Goal: Task Accomplishment & Management: Use online tool/utility

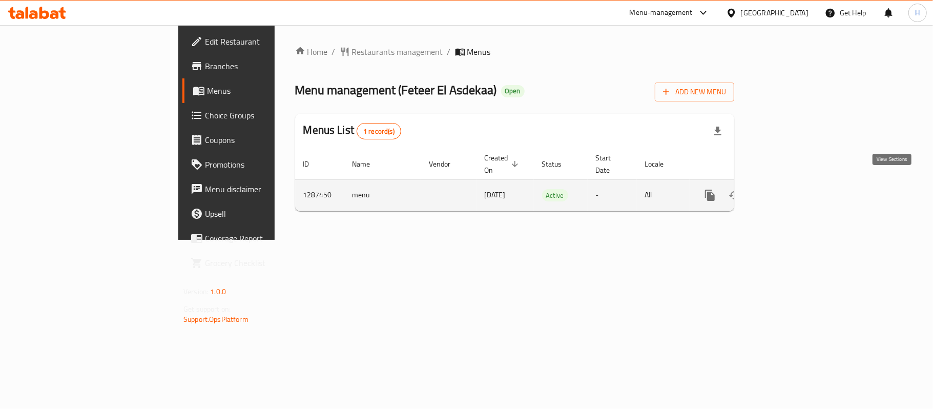
click at [790, 189] on icon "enhanced table" at bounding box center [783, 195] width 12 height 12
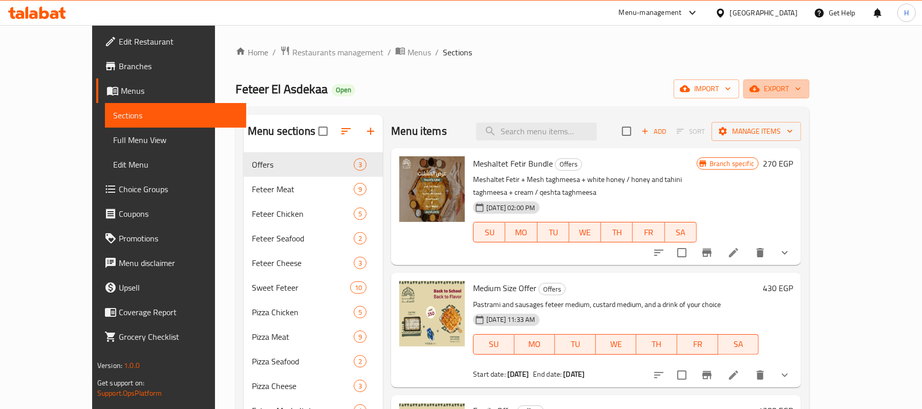
click at [802, 93] on span "export" at bounding box center [777, 88] width 50 height 13
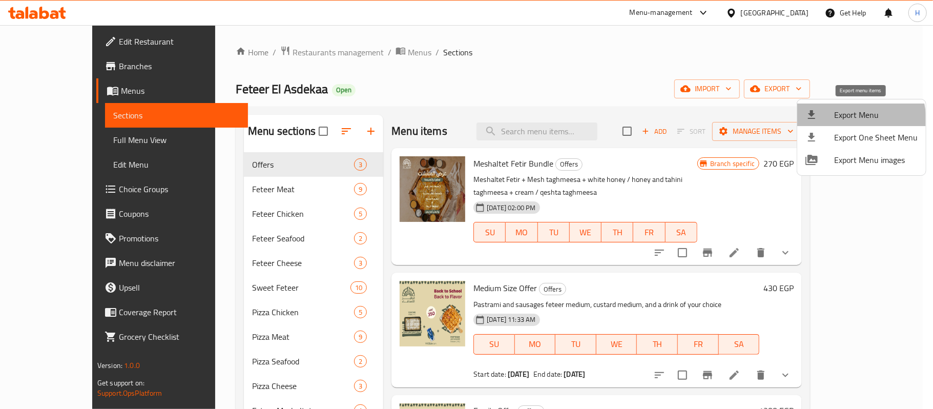
click at [840, 121] on span "Export Menu" at bounding box center [875, 115] width 83 height 12
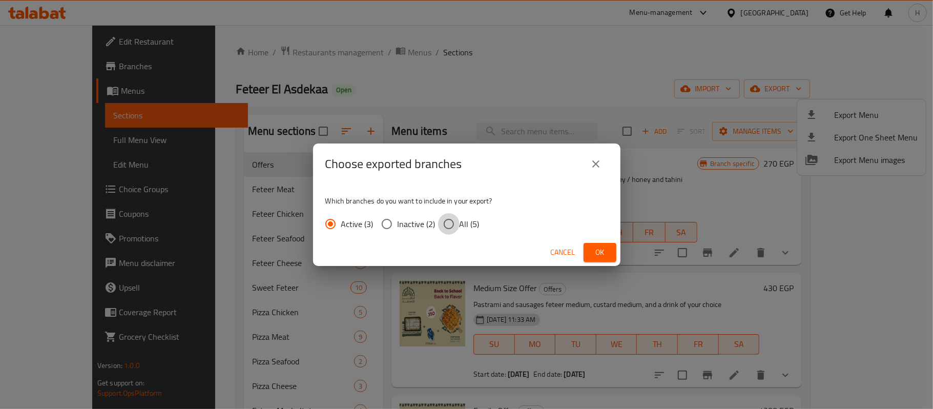
click at [451, 225] on input "All (5)" at bounding box center [449, 224] width 22 height 22
radio input "true"
click at [592, 249] on span "Ok" at bounding box center [600, 252] width 16 height 13
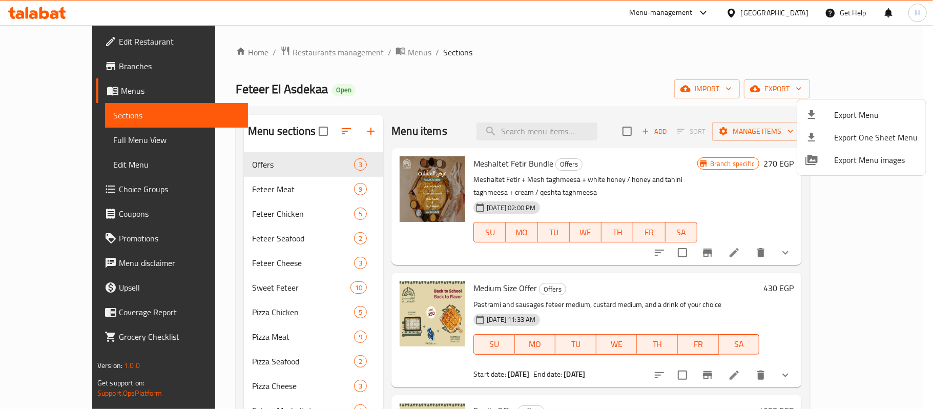
click at [519, 113] on div at bounding box center [466, 204] width 933 height 409
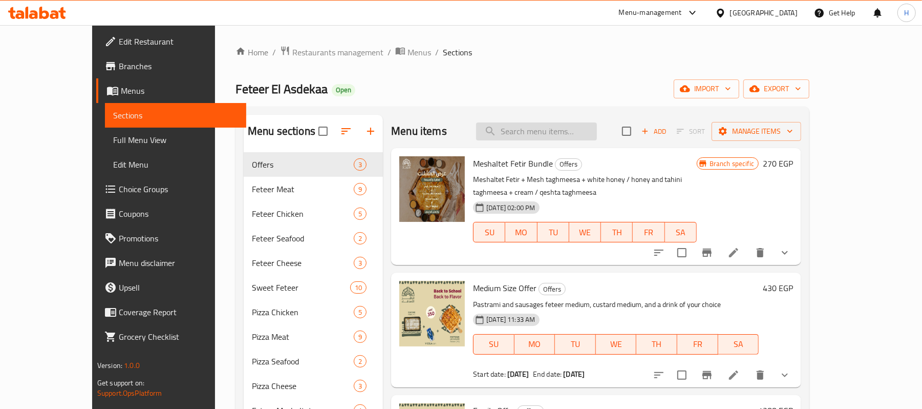
click at [558, 135] on input "search" at bounding box center [536, 131] width 121 height 18
paste input "Meshaltet Fetir Bundle"
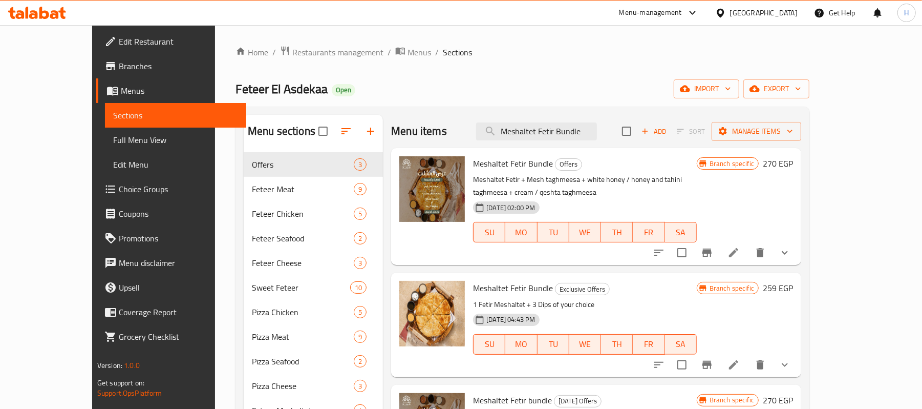
click at [720, 242] on button "Branch-specific-item" at bounding box center [707, 252] width 25 height 25
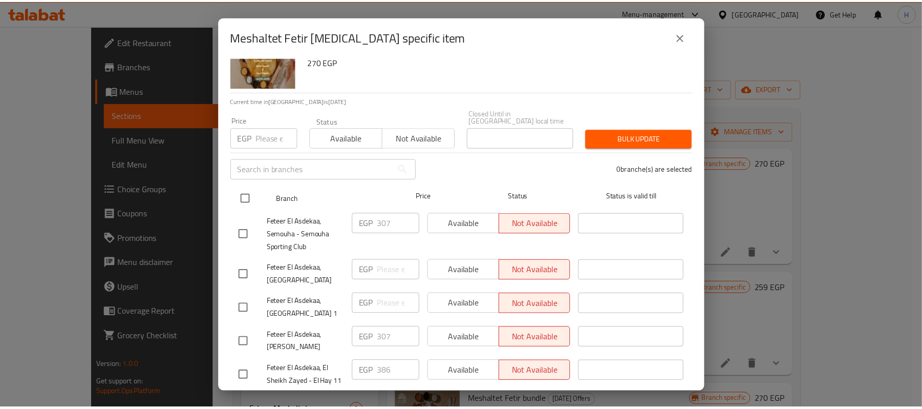
scroll to position [59, 0]
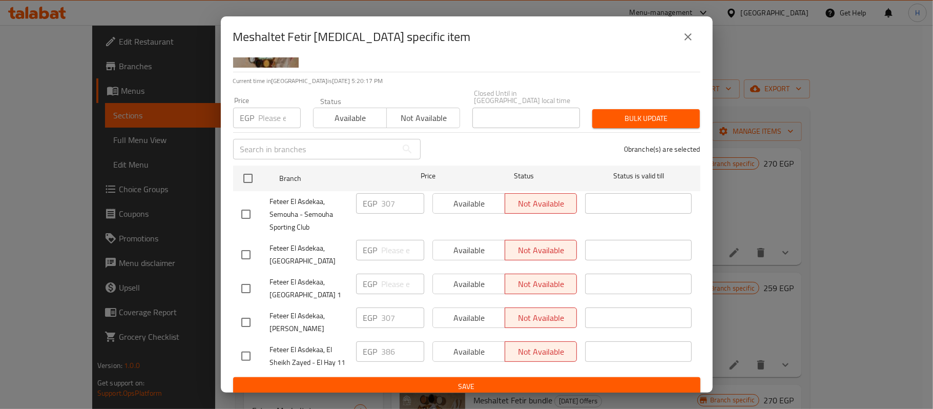
click at [679, 27] on button "close" at bounding box center [688, 37] width 25 height 25
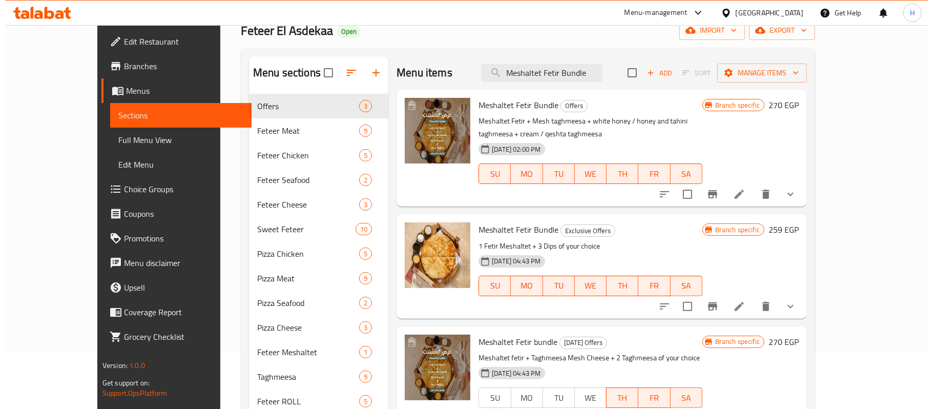
scroll to position [136, 0]
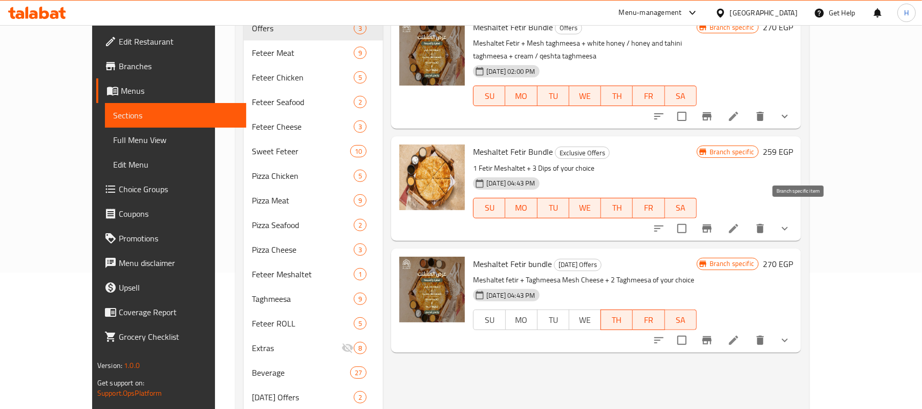
click at [713, 222] on icon "Branch-specific-item" at bounding box center [707, 228] width 12 height 12
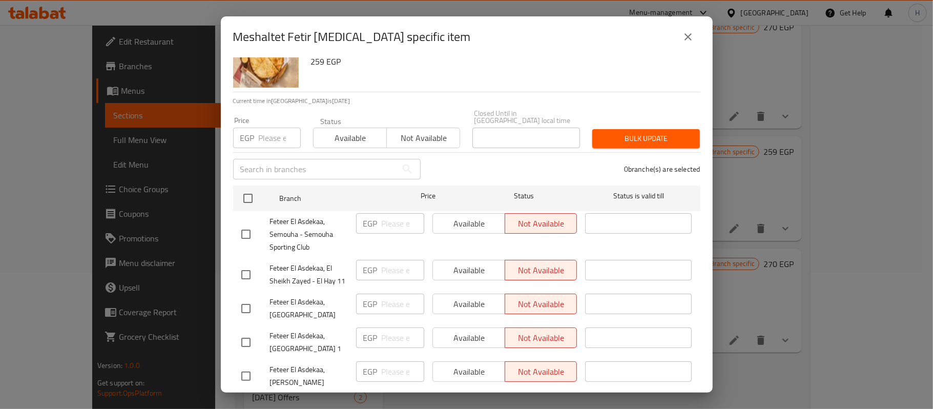
scroll to position [59, 0]
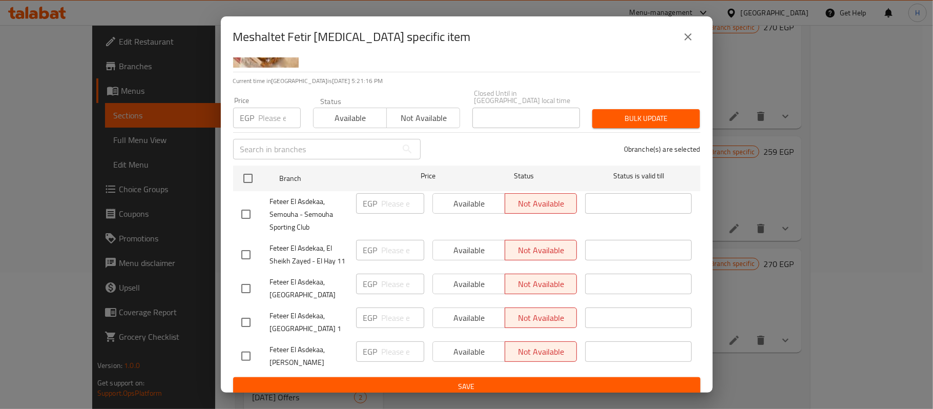
click at [686, 44] on button "close" at bounding box center [688, 37] width 25 height 25
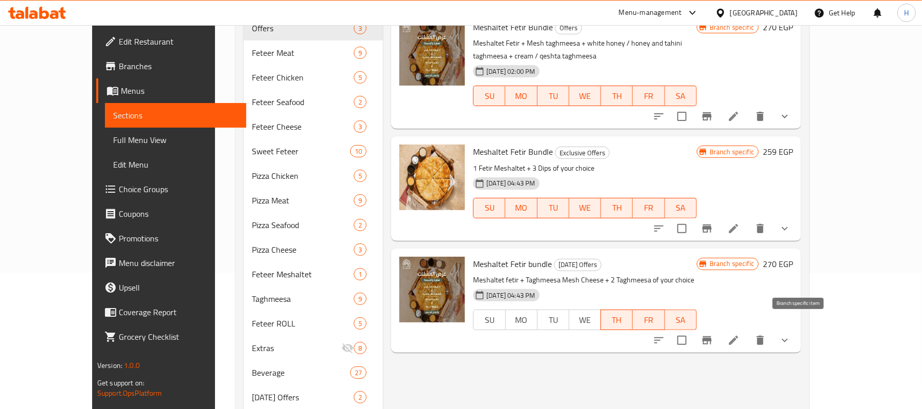
click at [712, 336] on icon "Branch-specific-item" at bounding box center [707, 340] width 9 height 8
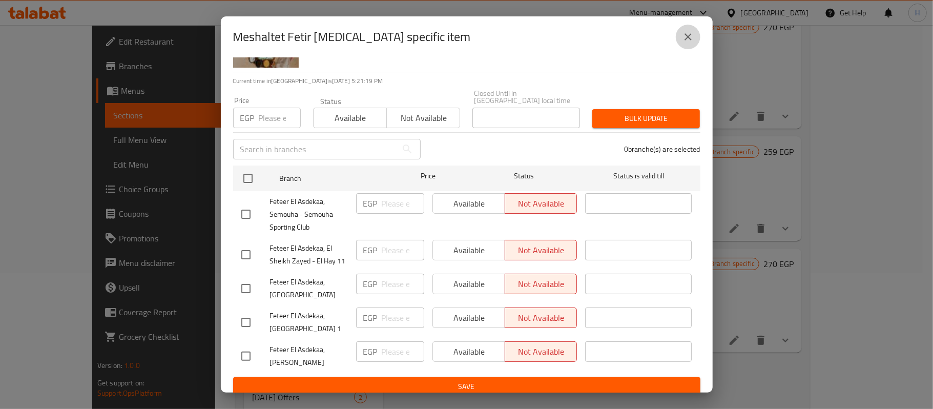
click at [686, 33] on icon "close" at bounding box center [688, 37] width 12 height 12
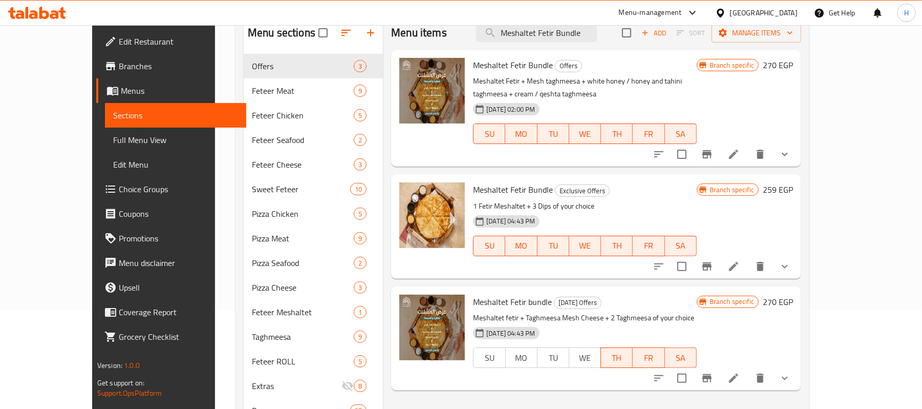
scroll to position [68, 0]
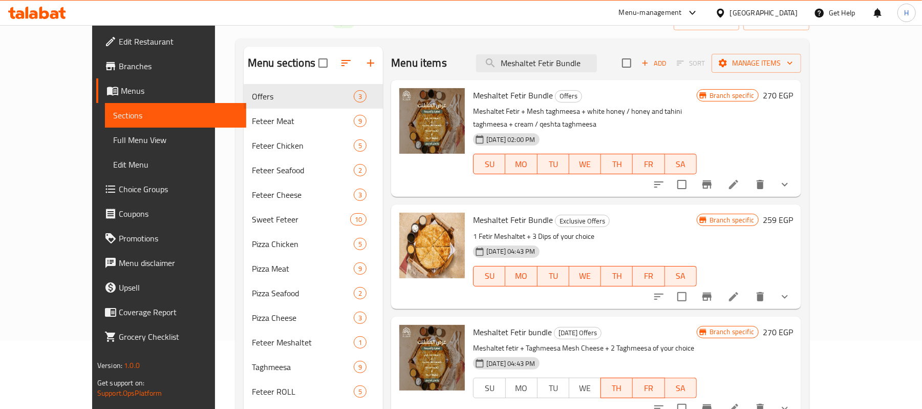
click at [550, 230] on p "1 Fetir Meshaltet + 3 Dips of your choice" at bounding box center [585, 236] width 224 height 13
click at [797, 172] on div at bounding box center [722, 184] width 151 height 25
click at [797, 172] on button "show more" at bounding box center [785, 184] width 25 height 25
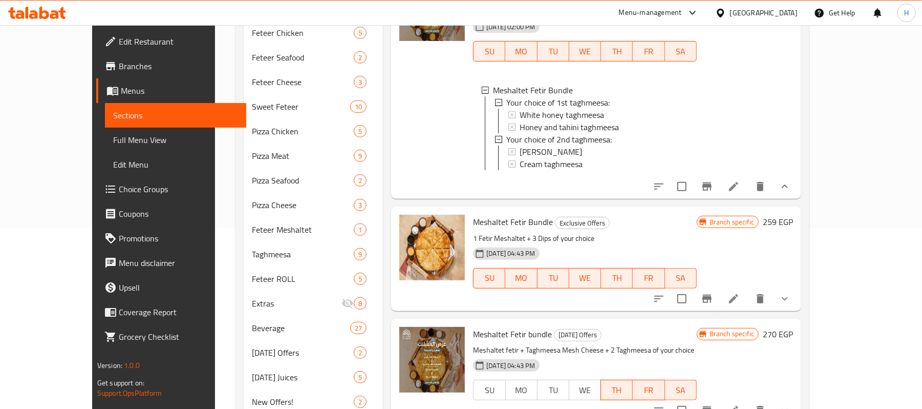
scroll to position [205, 0]
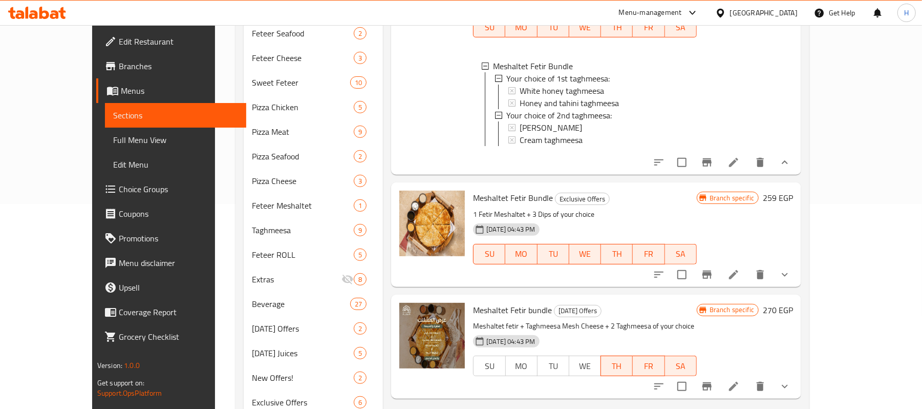
click at [802, 289] on div "Menu items Meshaltet Fetir Bundle Add Sort Manage items Meshaltet Fetir Bundle …" at bounding box center [592, 201] width 418 height 582
click at [797, 282] on button "show more" at bounding box center [785, 274] width 25 height 25
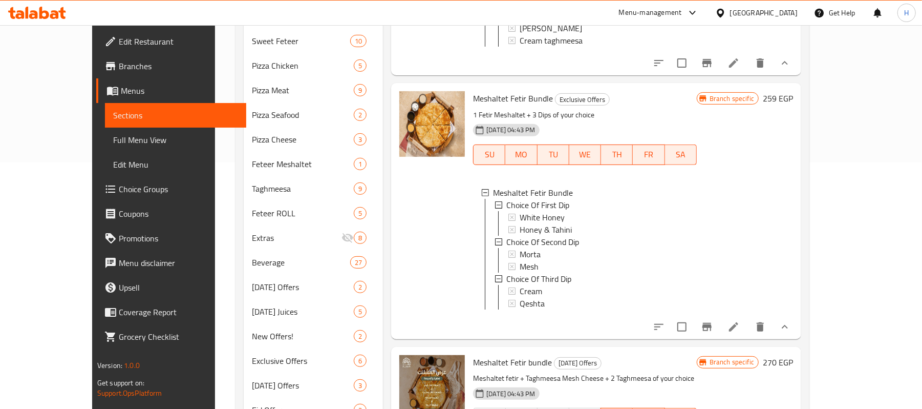
scroll to position [318, 0]
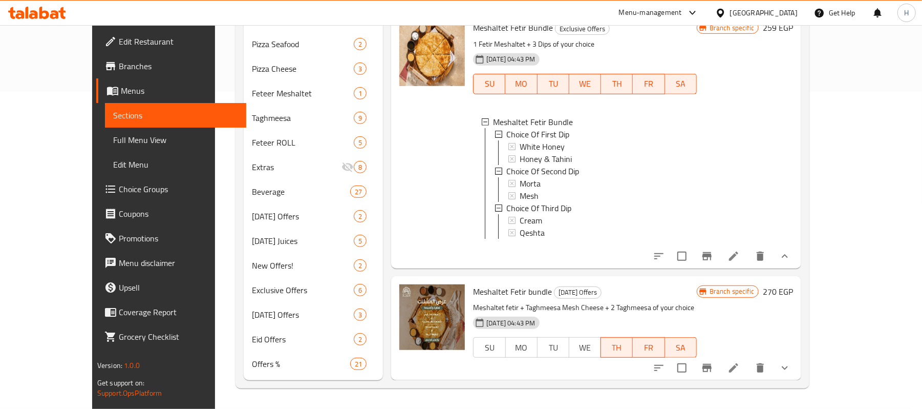
click at [791, 369] on icon "show more" at bounding box center [785, 368] width 12 height 12
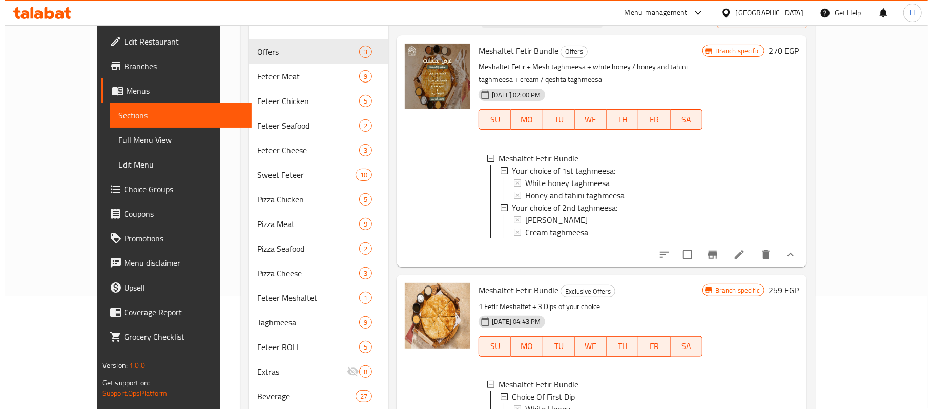
scroll to position [1, 0]
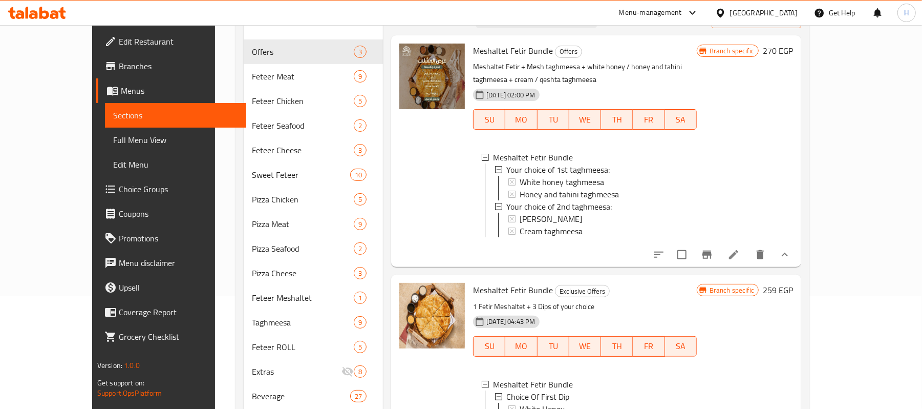
click at [789, 232] on div "Branch specific 270 EGP" at bounding box center [745, 151] width 96 height 215
click at [720, 246] on button "Branch-specific-item" at bounding box center [707, 254] width 25 height 25
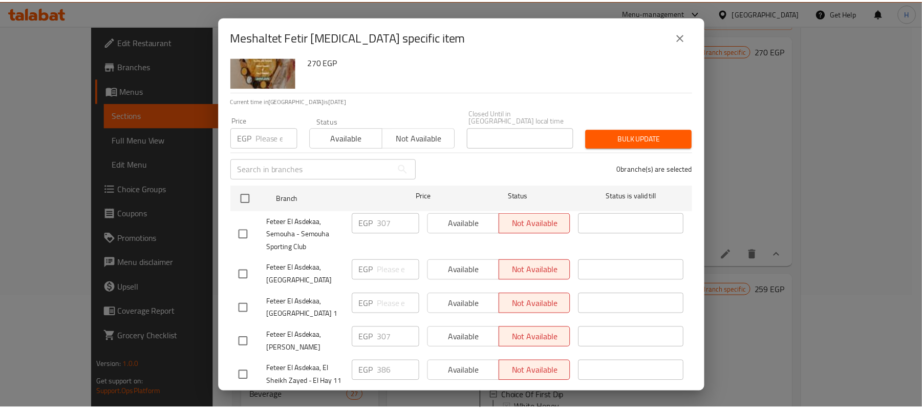
scroll to position [59, 0]
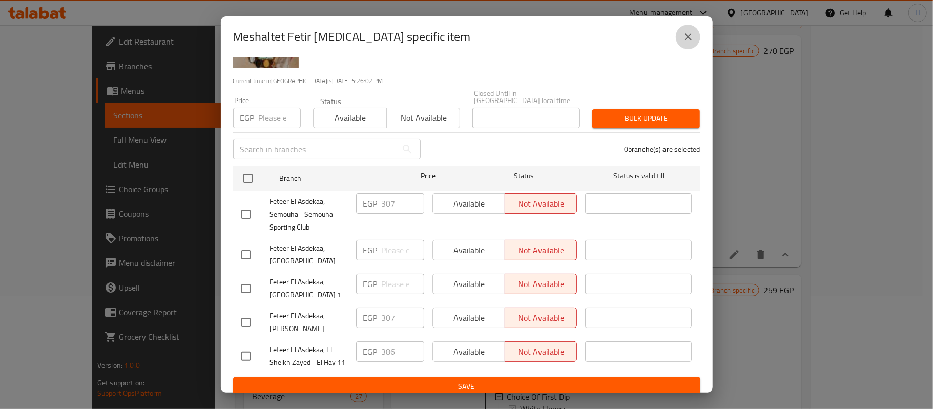
click at [682, 33] on icon "close" at bounding box center [688, 37] width 12 height 12
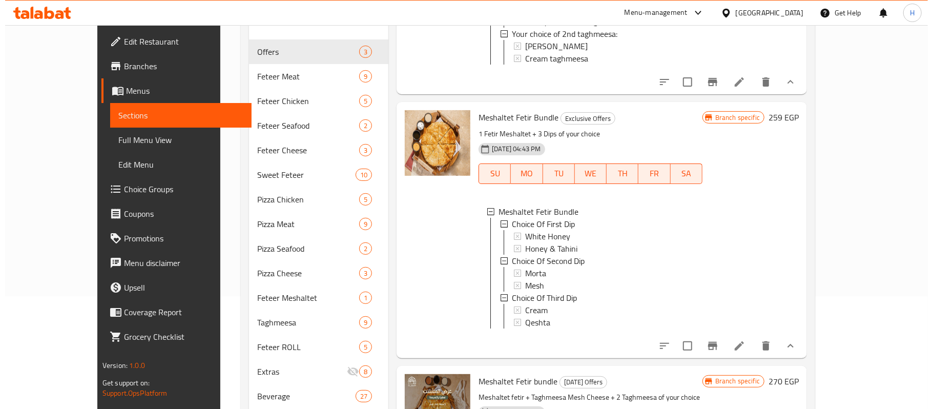
scroll to position [181, 0]
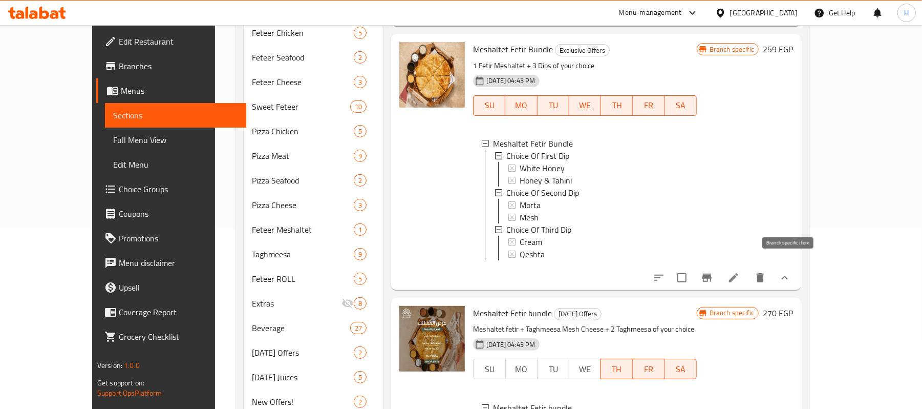
click at [713, 271] on icon "Branch-specific-item" at bounding box center [707, 277] width 12 height 12
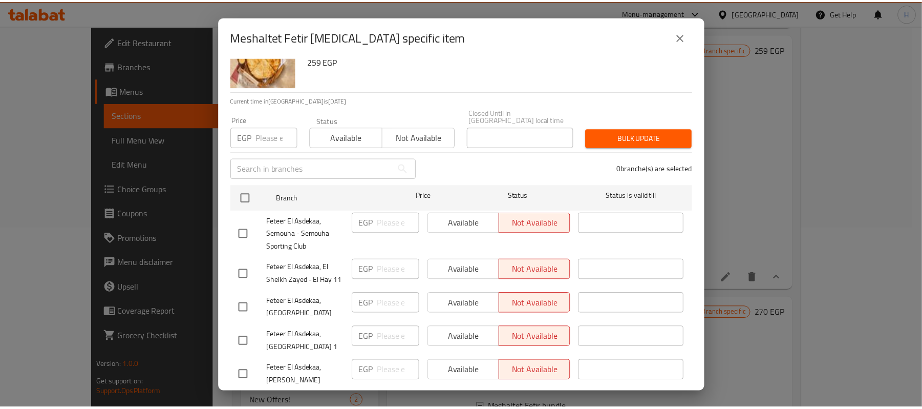
scroll to position [59, 0]
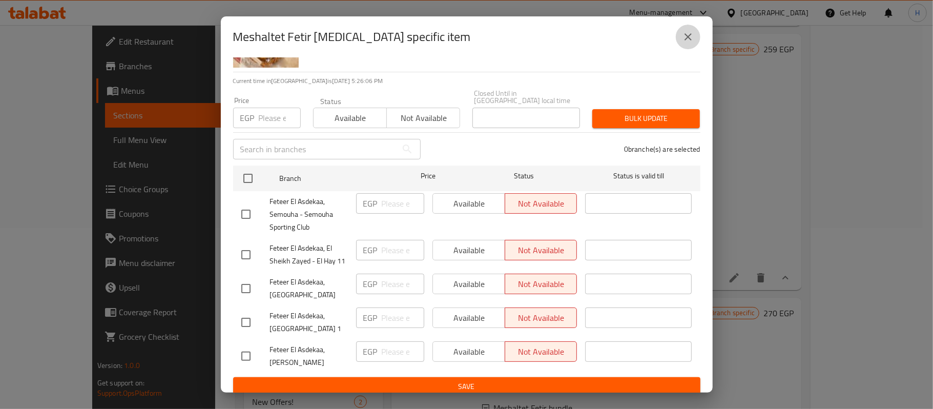
click at [681, 31] on button "close" at bounding box center [688, 37] width 25 height 25
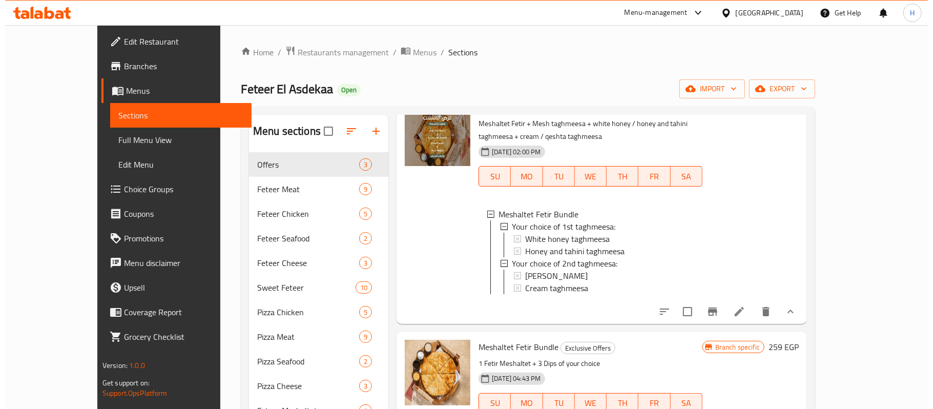
scroll to position [136, 0]
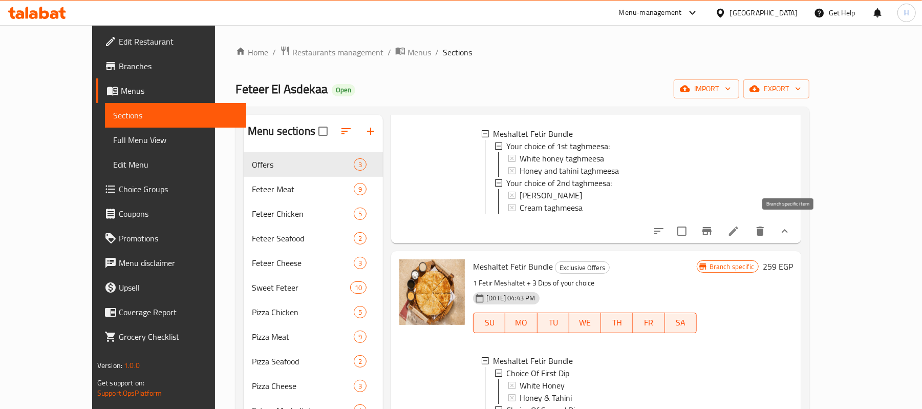
click at [720, 226] on button "Branch-specific-item" at bounding box center [707, 231] width 25 height 25
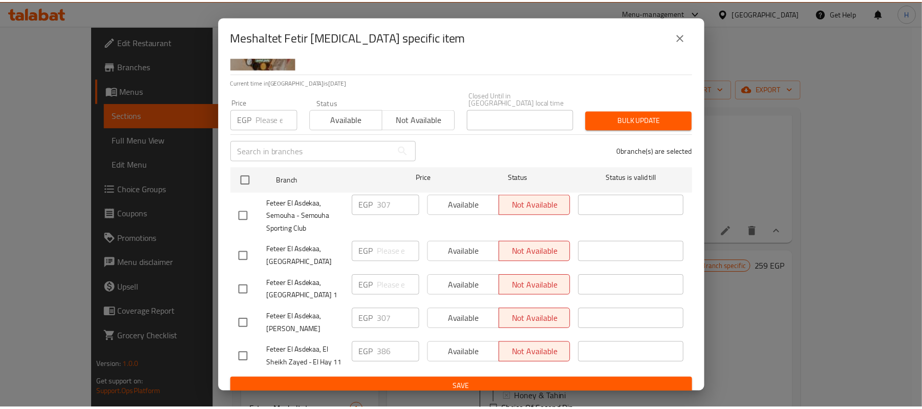
scroll to position [59, 0]
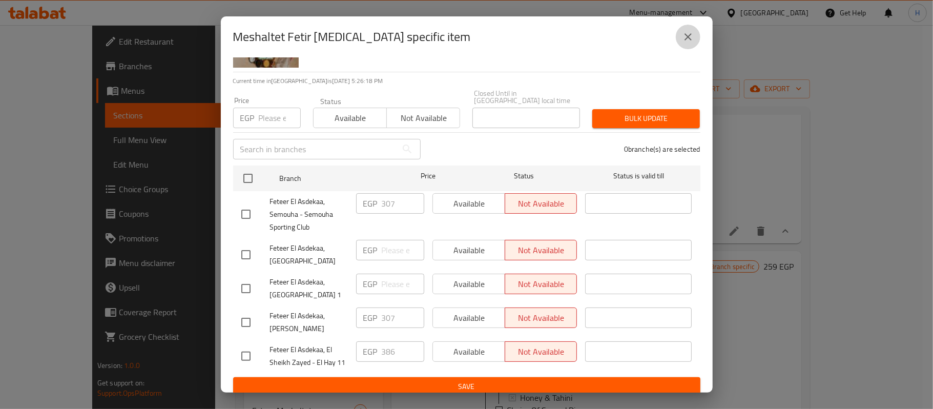
click at [685, 35] on icon "close" at bounding box center [687, 36] width 7 height 7
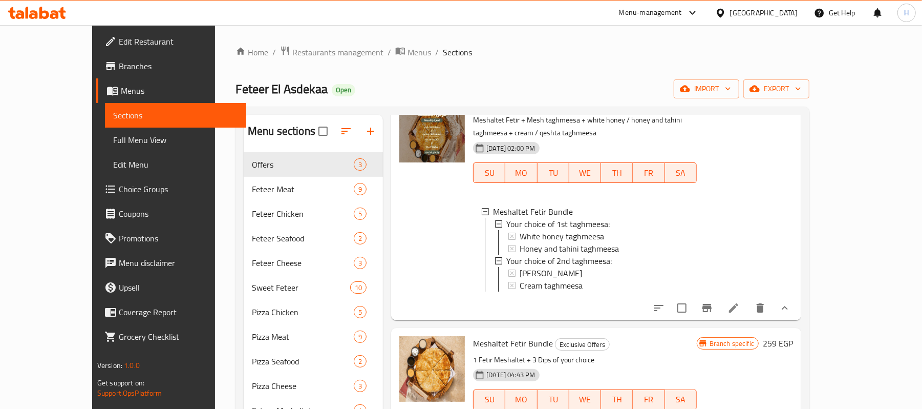
scroll to position [0, 0]
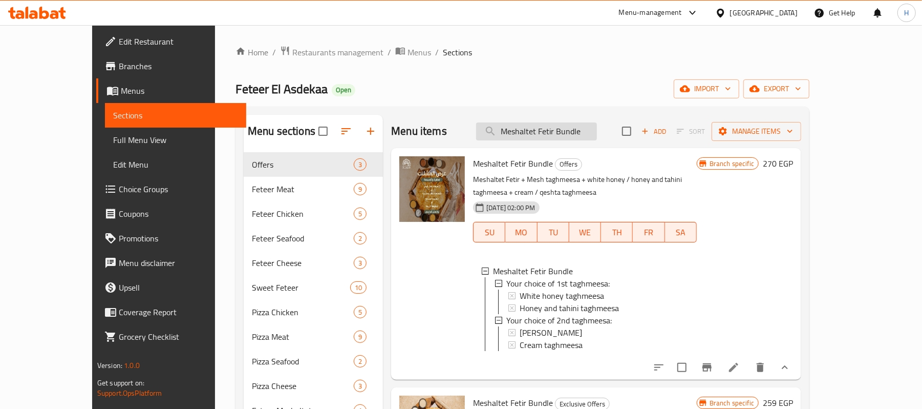
click at [552, 125] on input "Meshaltet Fetir Bundle" at bounding box center [536, 131] width 121 height 18
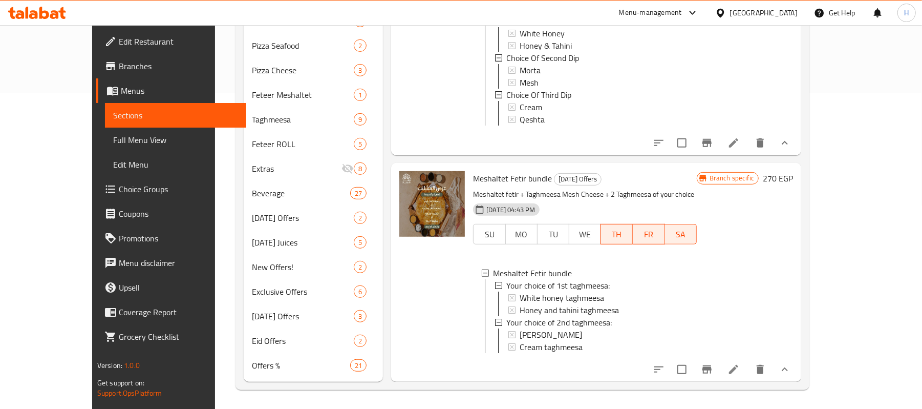
scroll to position [318, 0]
click at [713, 368] on icon "Branch-specific-item" at bounding box center [707, 368] width 12 height 12
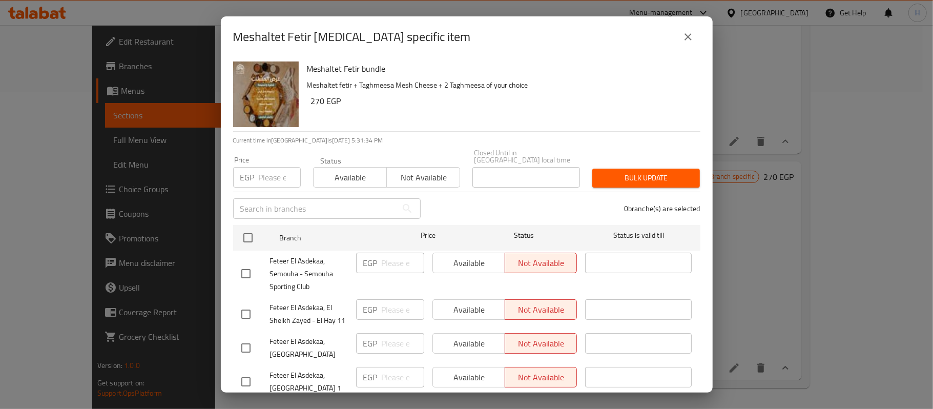
click at [678, 40] on button "close" at bounding box center [688, 37] width 25 height 25
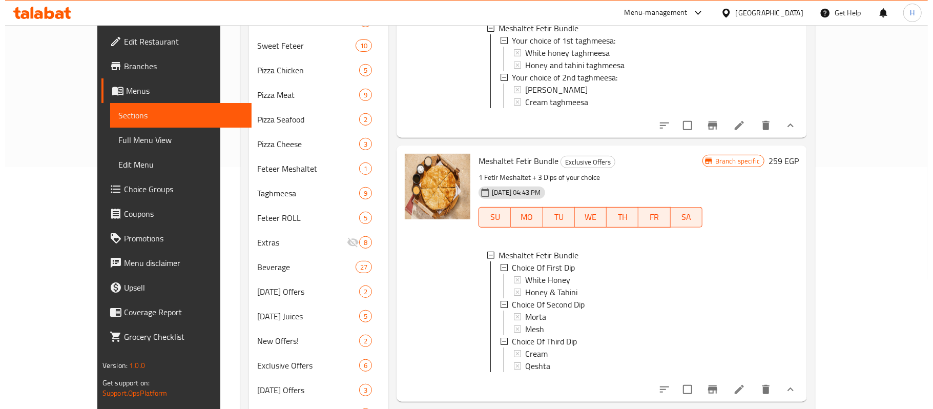
scroll to position [113, 0]
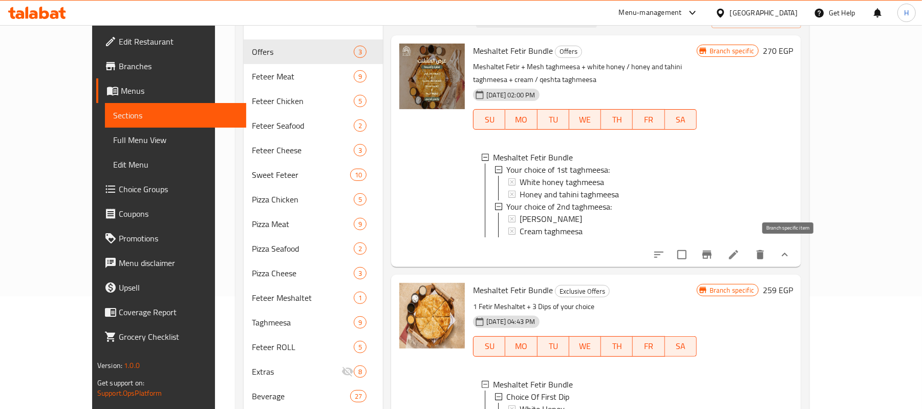
click at [713, 250] on icon "Branch-specific-item" at bounding box center [707, 254] width 12 height 12
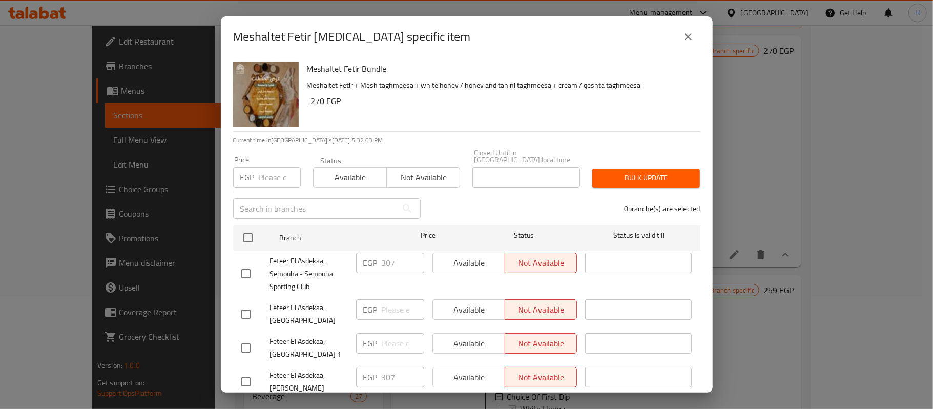
click at [460, 133] on div "Meshaltet Fetir Bundle Meshaltet Fetir + Mesh taghmeesa + white honey / honey a…" at bounding box center [467, 224] width 492 height 335
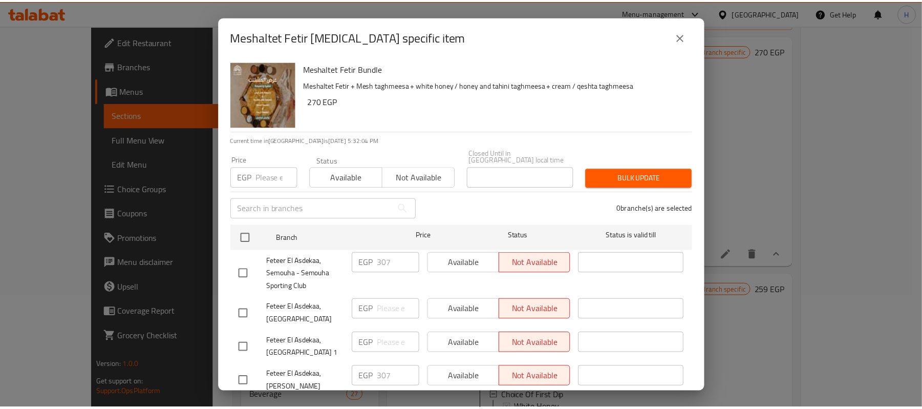
scroll to position [59, 0]
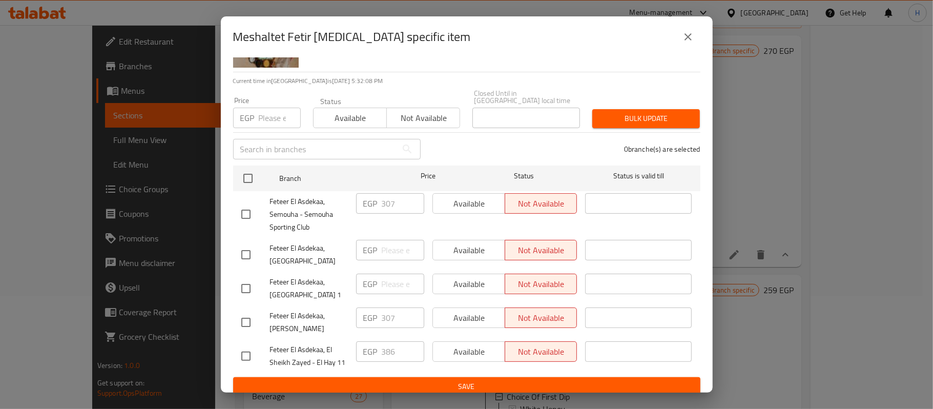
click at [534, 148] on div "0 branche(s) are selected" at bounding box center [567, 149] width 280 height 37
click at [685, 30] on button "close" at bounding box center [688, 37] width 25 height 25
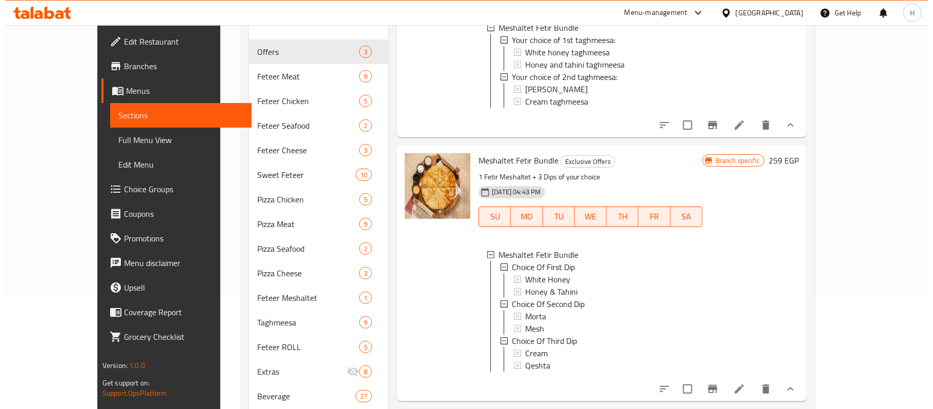
scroll to position [191, 0]
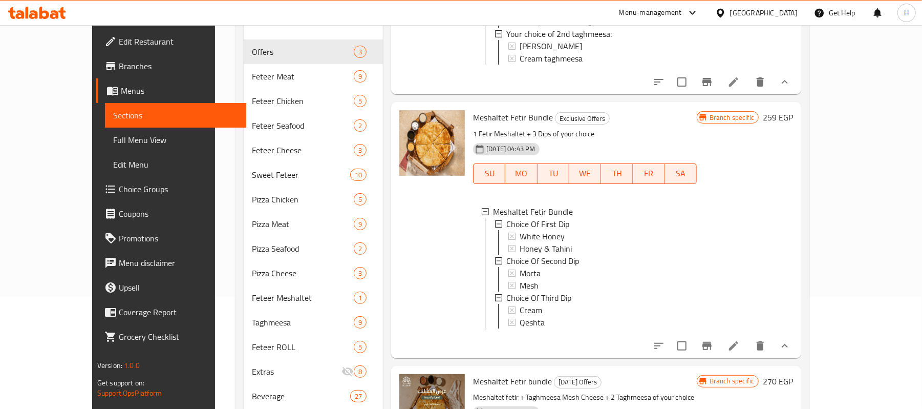
click at [713, 340] on icon "Branch-specific-item" at bounding box center [707, 346] width 12 height 12
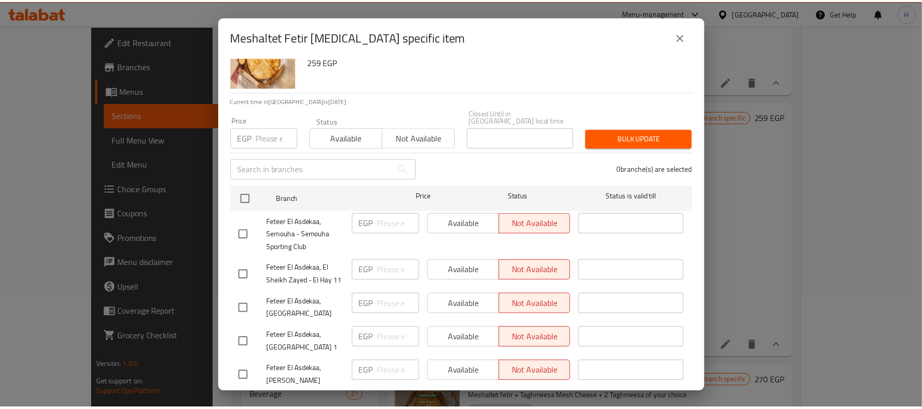
scroll to position [59, 0]
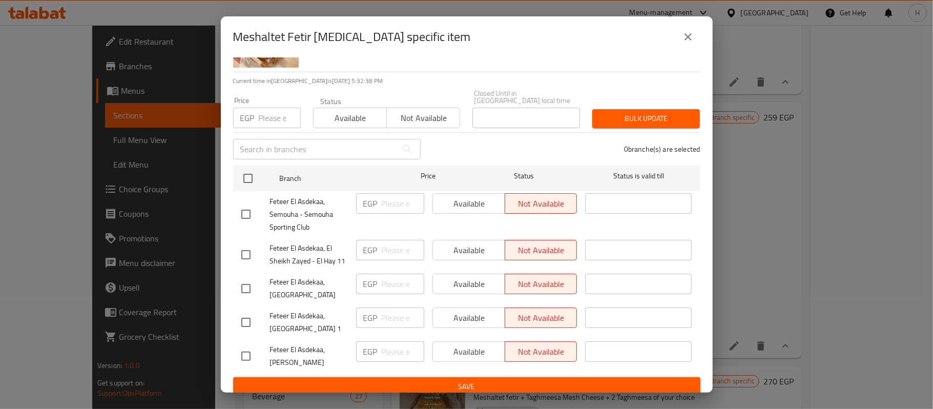
click at [693, 44] on button "close" at bounding box center [688, 37] width 25 height 25
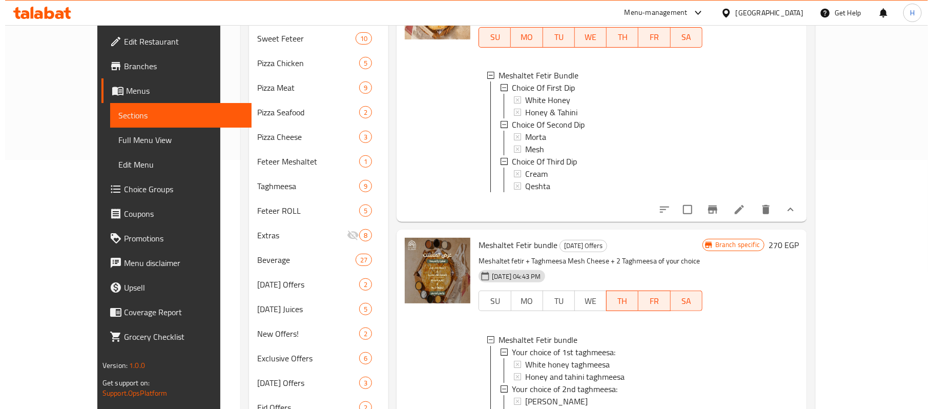
scroll to position [318, 0]
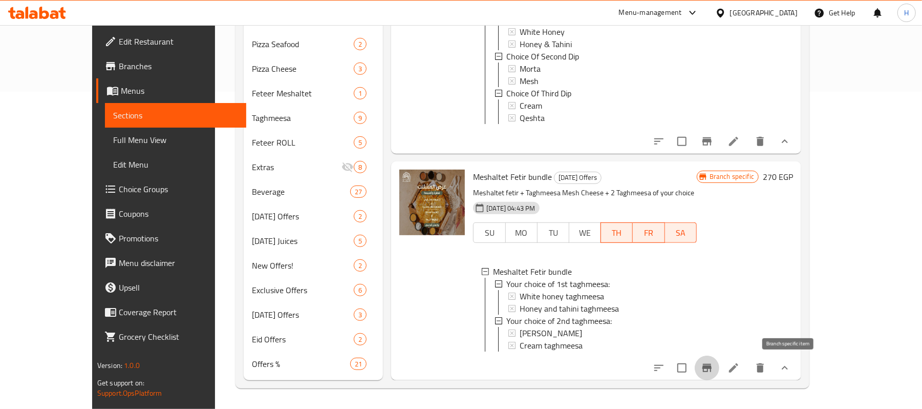
click at [713, 370] on icon "Branch-specific-item" at bounding box center [707, 368] width 12 height 12
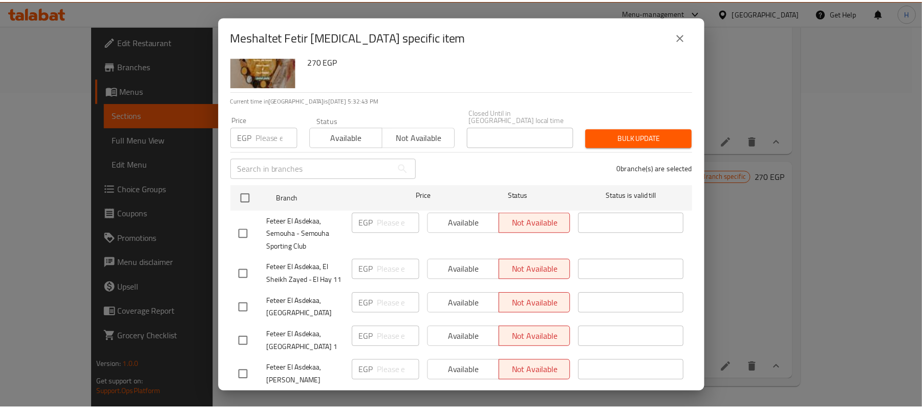
scroll to position [59, 0]
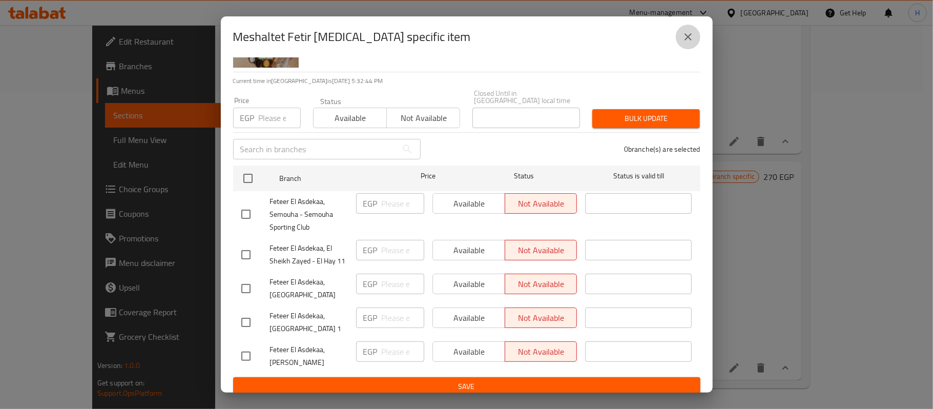
click at [683, 35] on icon "close" at bounding box center [688, 37] width 12 height 12
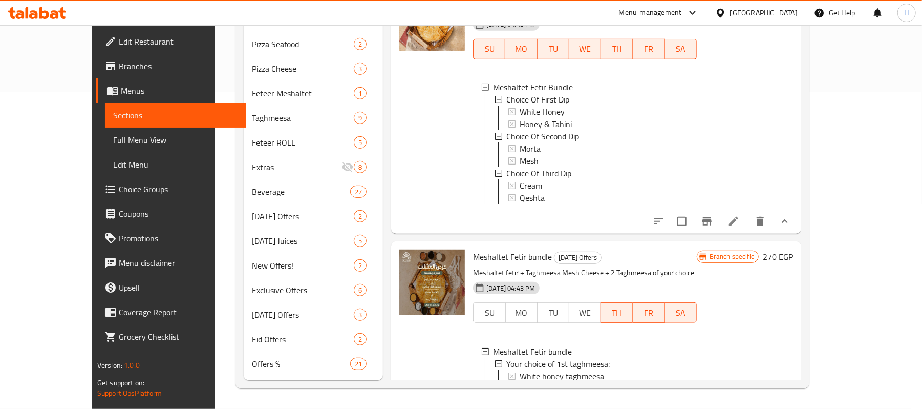
scroll to position [54, 0]
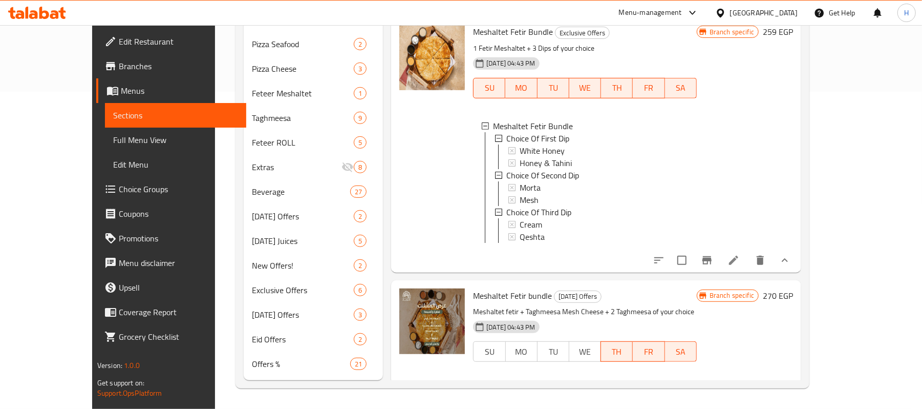
click at [793, 303] on h6 "270 EGP" at bounding box center [778, 295] width 30 height 14
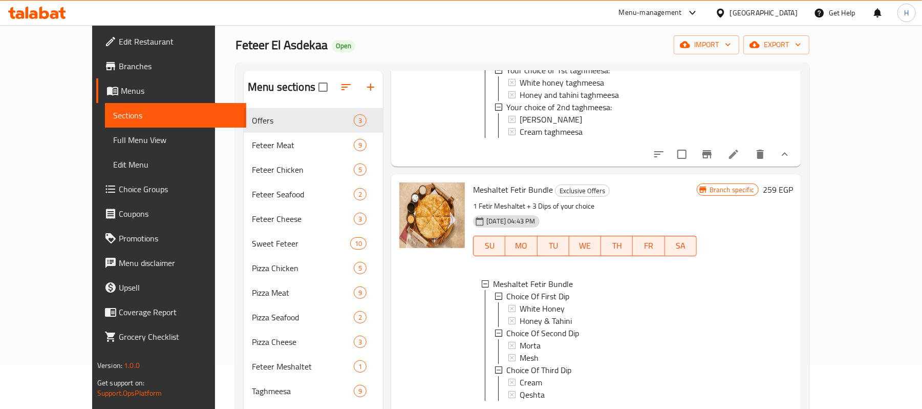
scroll to position [191, 0]
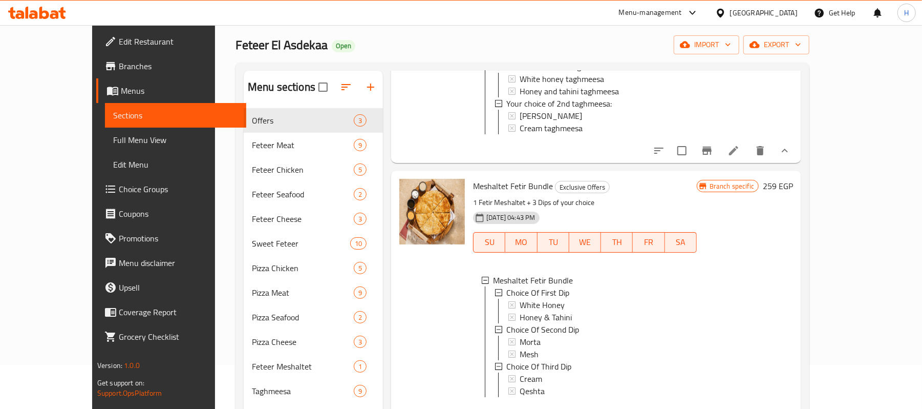
click at [552, 196] on p "1 Fetir Meshaltet + 3 Dips of your choice" at bounding box center [585, 202] width 224 height 13
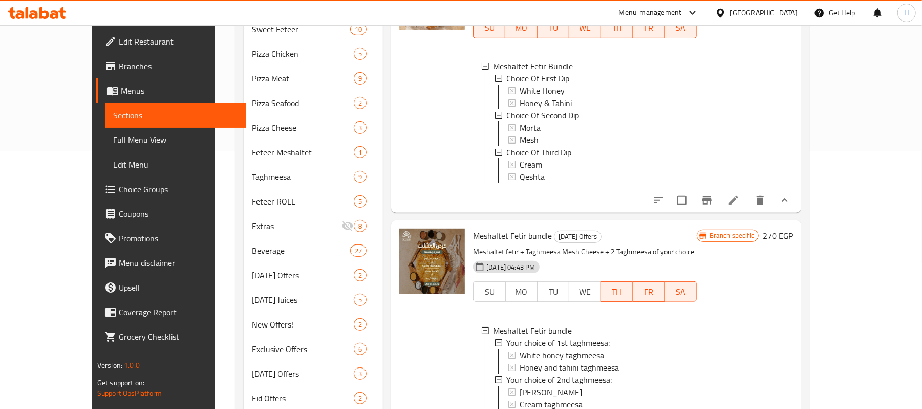
scroll to position [318, 0]
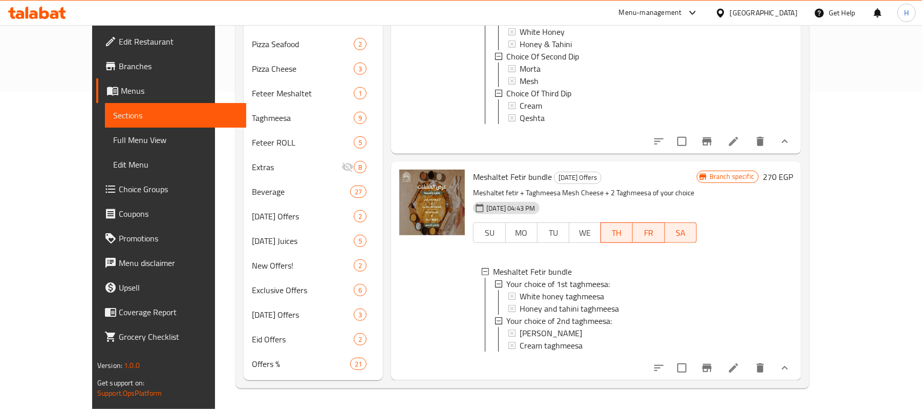
click at [589, 187] on p "Meshaltet fetir + Taghmeesa Mesh Cheese + 2 Taghmeesa of your choice" at bounding box center [585, 192] width 224 height 13
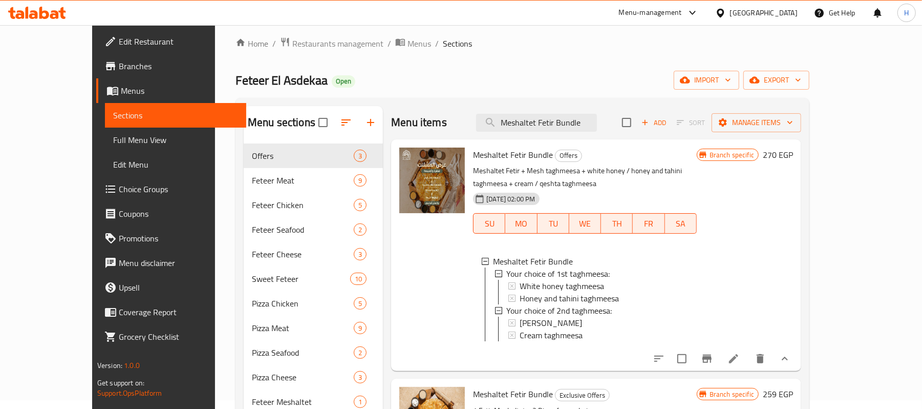
scroll to position [0, 0]
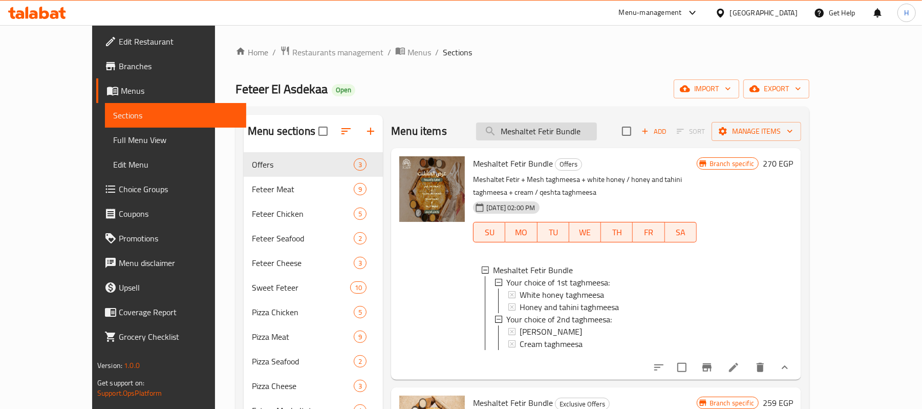
click at [597, 138] on input "Meshaltet Fetir Bundle" at bounding box center [536, 131] width 121 height 18
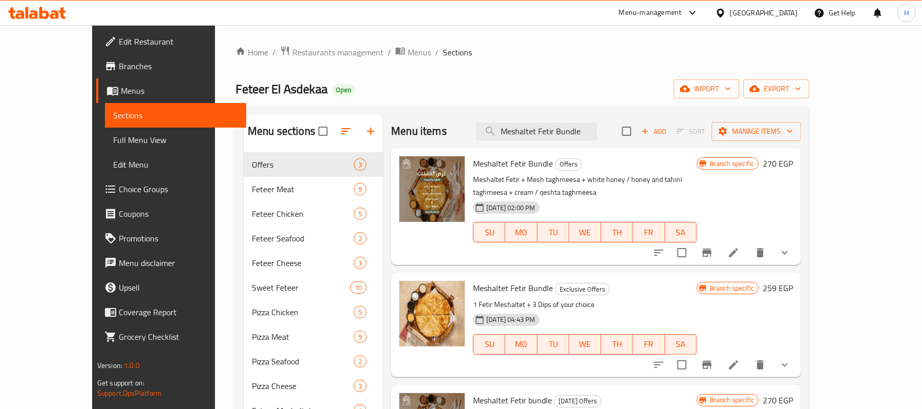
scroll to position [68, 0]
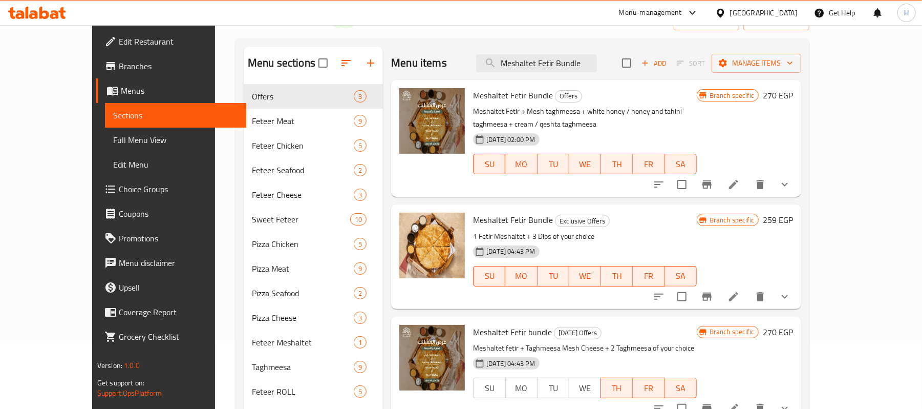
click at [797, 175] on button "show more" at bounding box center [785, 184] width 25 height 25
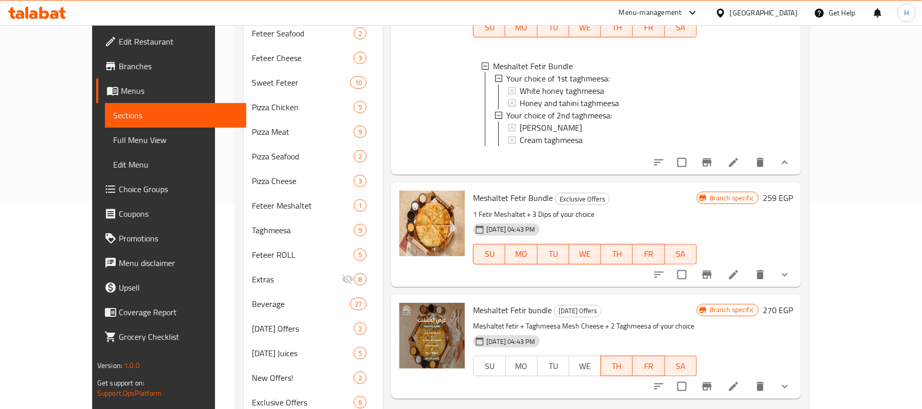
click at [802, 265] on div "Meshaltet Fetir Bundle Exclusive Offers 1 Fetir Meshaltet + 3 Dips of your choi…" at bounding box center [596, 234] width 410 height 104
click at [797, 268] on button "show more" at bounding box center [785, 274] width 25 height 25
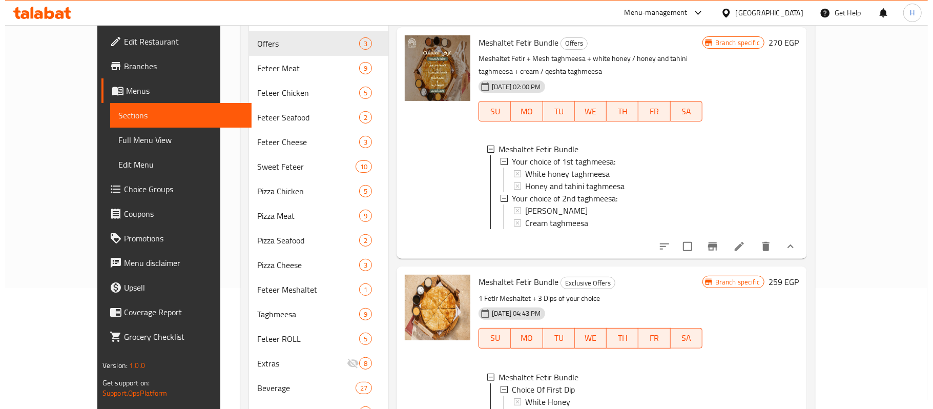
scroll to position [44, 0]
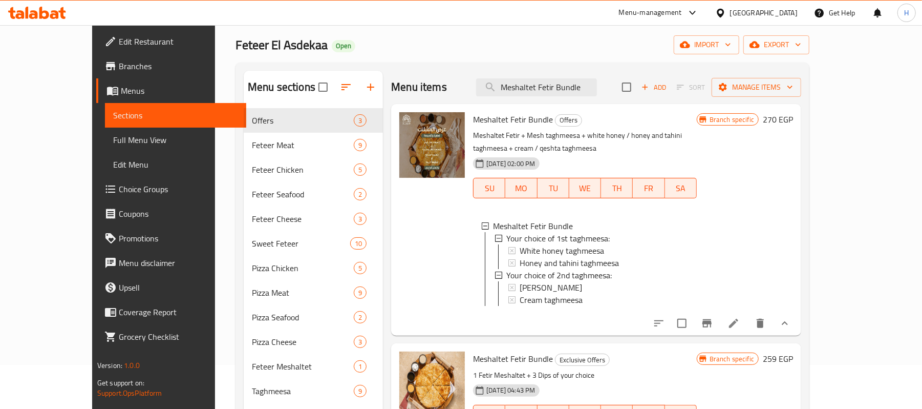
click at [713, 326] on icon "Branch-specific-item" at bounding box center [707, 323] width 12 height 12
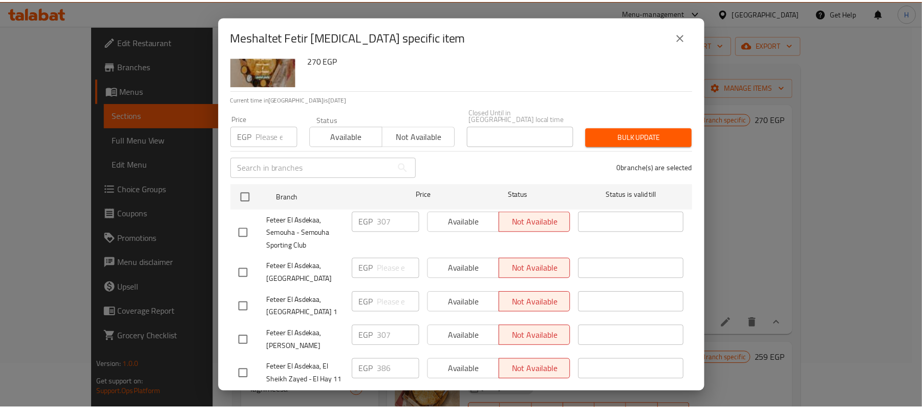
scroll to position [59, 0]
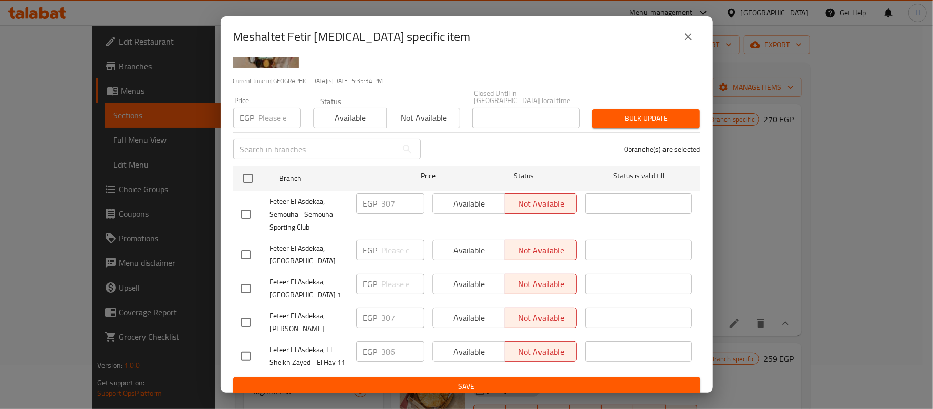
click at [689, 39] on icon "close" at bounding box center [687, 36] width 7 height 7
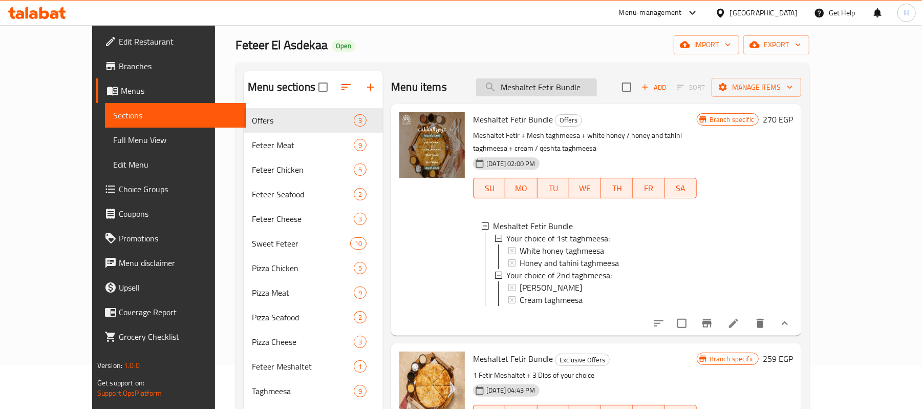
click at [553, 95] on input "Meshaltet Fetir Bundle" at bounding box center [536, 87] width 121 height 18
paste input "Kindly note that the mentioned item (Meshaltet Fetir Bundle) appears three time…"
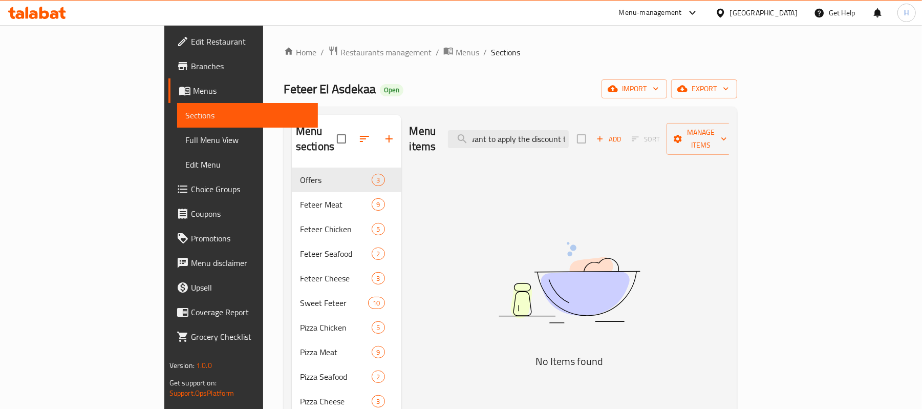
scroll to position [0, 0]
click at [569, 134] on input "Kindly note that the mentioned item (Meshaltet Fetir Bundle) appears three time…" at bounding box center [508, 139] width 121 height 18
paste input "Meshaltet Fetir Bundle"
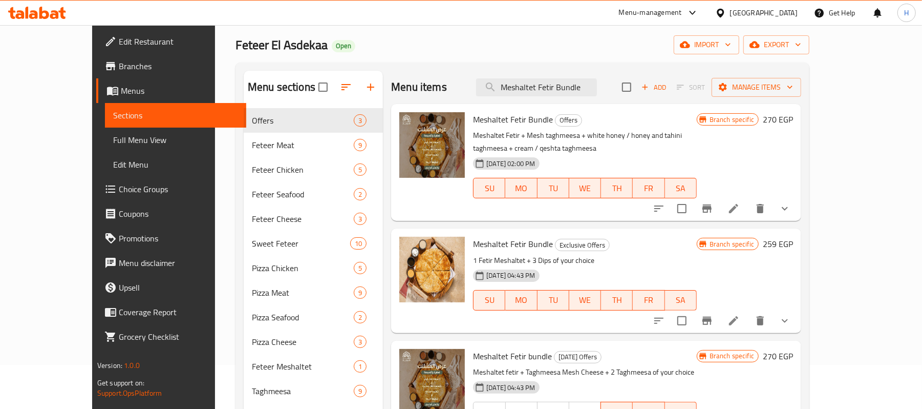
scroll to position [68, 0]
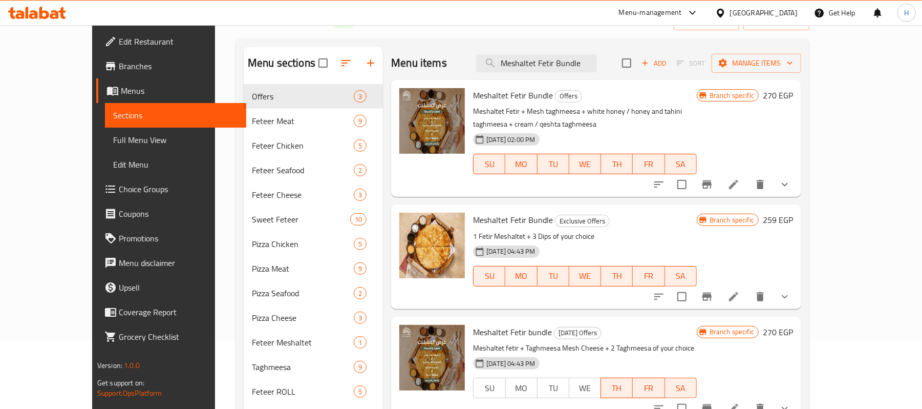
type input "Meshaltet Fetir Bundle"
click at [543, 114] on p "Meshaltet Fetir + Mesh taghmeesa + white honey / honey and tahini taghmeesa + c…" at bounding box center [585, 118] width 224 height 26
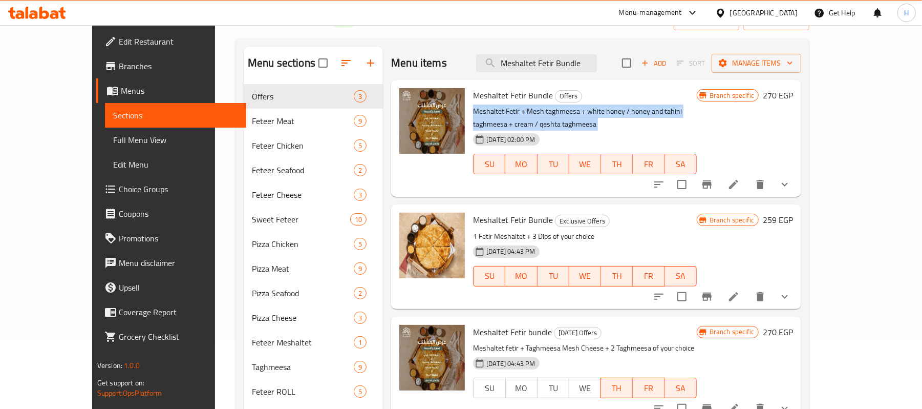
click at [543, 114] on p "Meshaltet Fetir + Mesh taghmeesa + white honey / honey and tahini taghmeesa + c…" at bounding box center [585, 118] width 224 height 26
copy div "Meshaltet Fetir + Mesh taghmeesa + white honey / honey and tahini taghmeesa + c…"
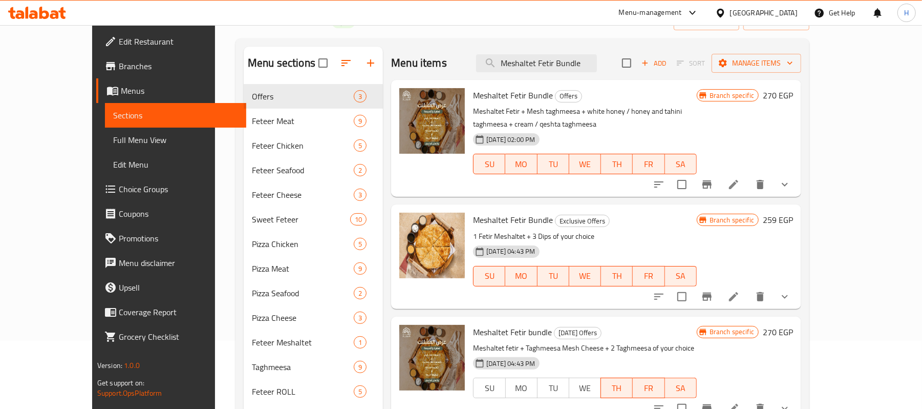
click at [527, 96] on span "Meshaltet Fetir Bundle" at bounding box center [513, 95] width 80 height 15
click at [556, 93] on span "Offers" at bounding box center [569, 96] width 26 height 12
copy span "Offers"
click at [559, 230] on p "1 Fetir Meshaltet + 3 Dips of your choice" at bounding box center [585, 236] width 224 height 13
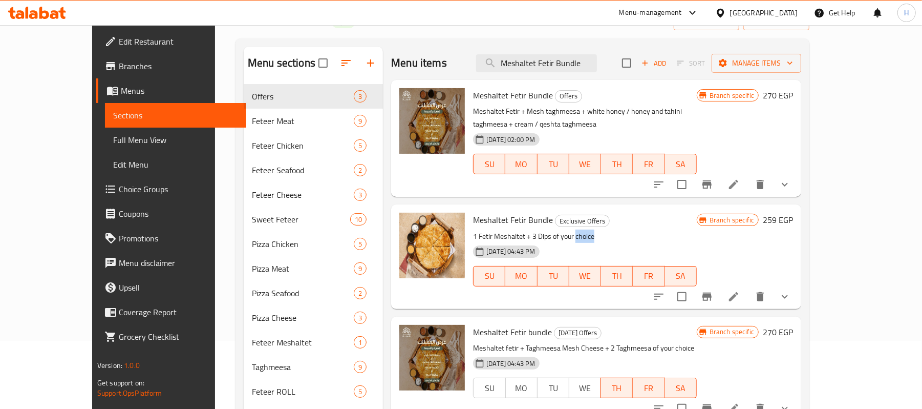
click at [559, 230] on p "1 Fetir Meshaltet + 3 Dips of your choice" at bounding box center [585, 236] width 224 height 13
copy div "1 Fetir Meshaltet + 3 Dips of your choice"
click at [572, 215] on span "Exclusive Offers" at bounding box center [583, 221] width 54 height 12
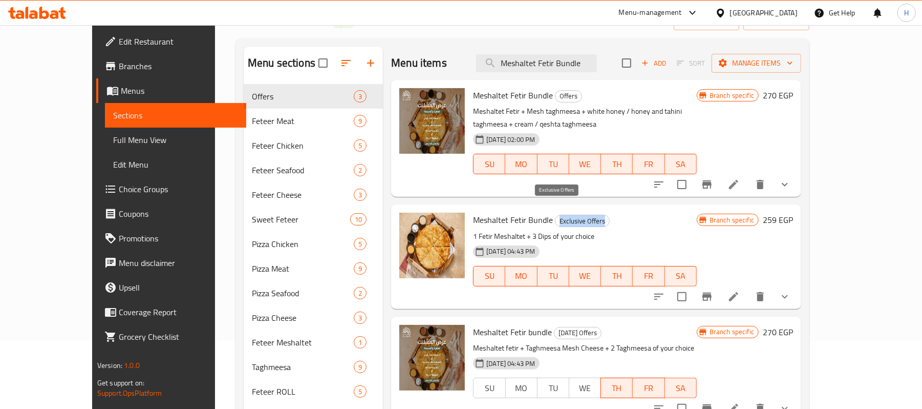
click at [572, 215] on span "Exclusive Offers" at bounding box center [583, 221] width 54 height 12
copy span "Exclusive Offers"
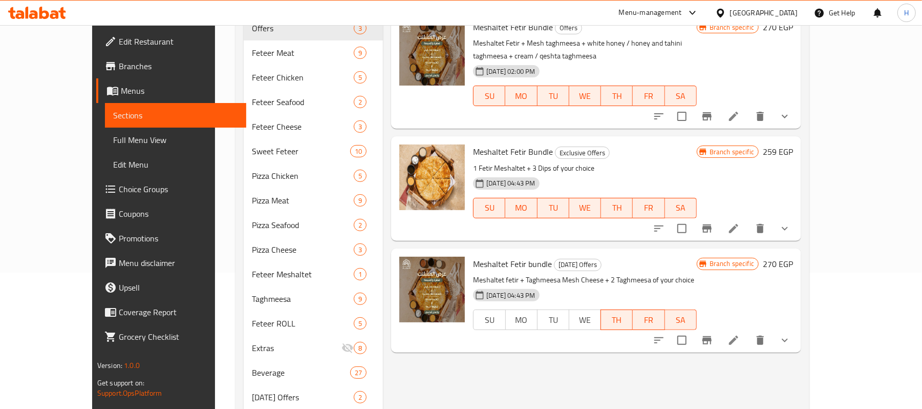
click at [566, 274] on p "Meshaltet fetir + Taghmeesa Mesh Cheese + 2 Taghmeesa of your choice" at bounding box center [585, 280] width 224 height 13
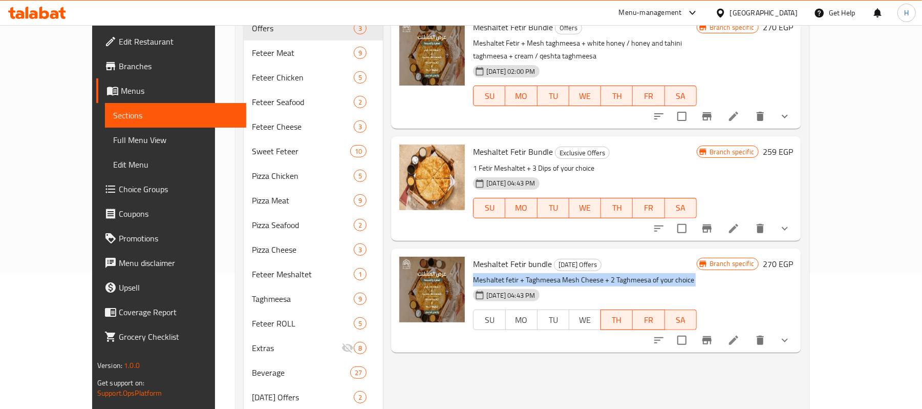
click at [566, 274] on p "Meshaltet fetir + Taghmeesa Mesh Cheese + 2 Taghmeesa of your choice" at bounding box center [585, 280] width 224 height 13
copy div "Meshaltet fetir + Taghmeesa Mesh Cheese + 2 Taghmeesa of your choice"
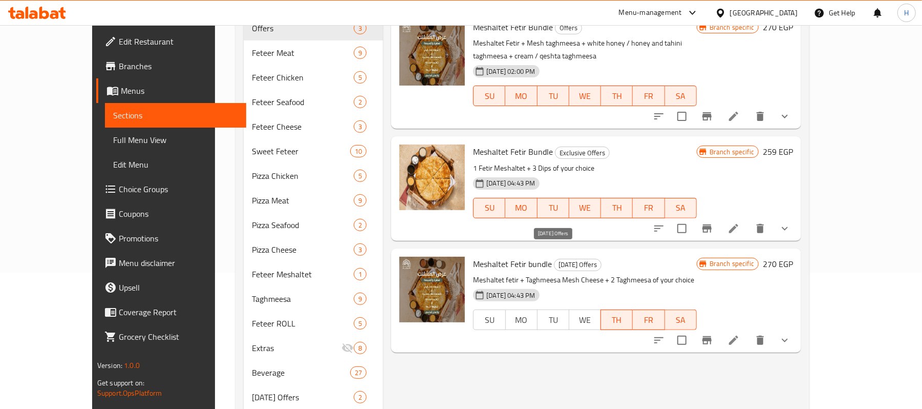
click at [564, 259] on span "[DATE] Offers" at bounding box center [578, 265] width 47 height 12
copy span "[DATE] Offers"
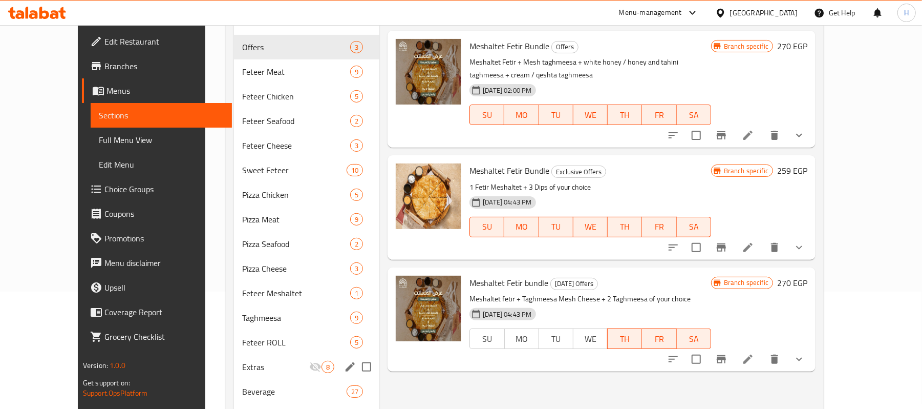
scroll to position [113, 0]
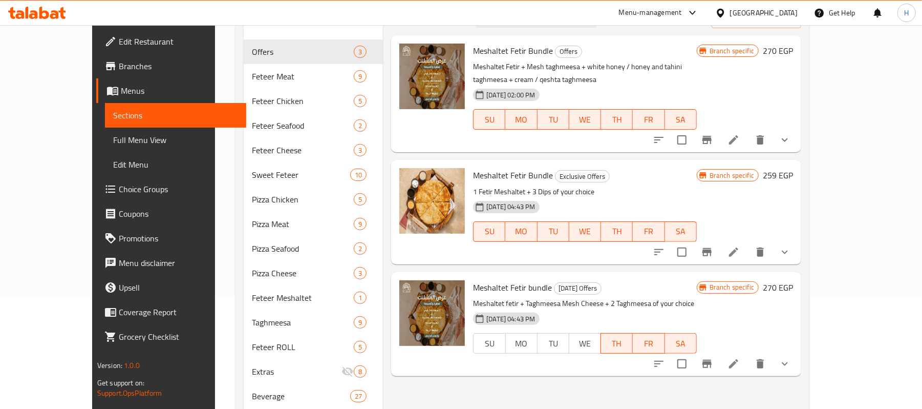
click at [121, 87] on span "Menus" at bounding box center [179, 91] width 117 height 12
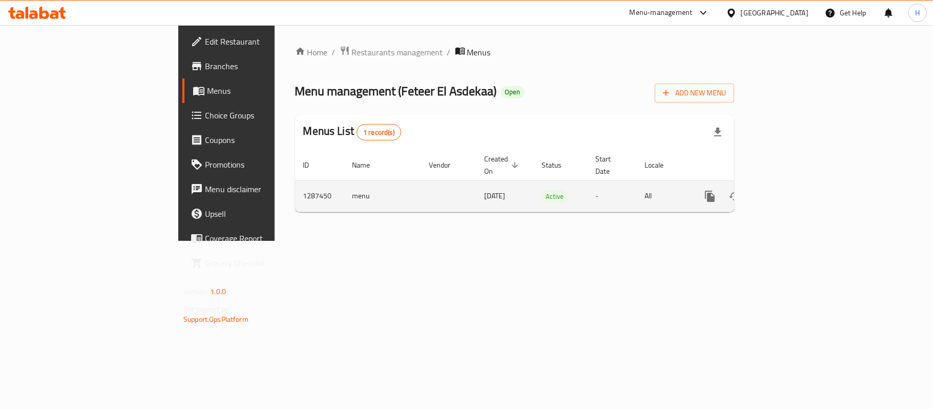
click at [796, 184] on link "enhanced table" at bounding box center [783, 196] width 25 height 25
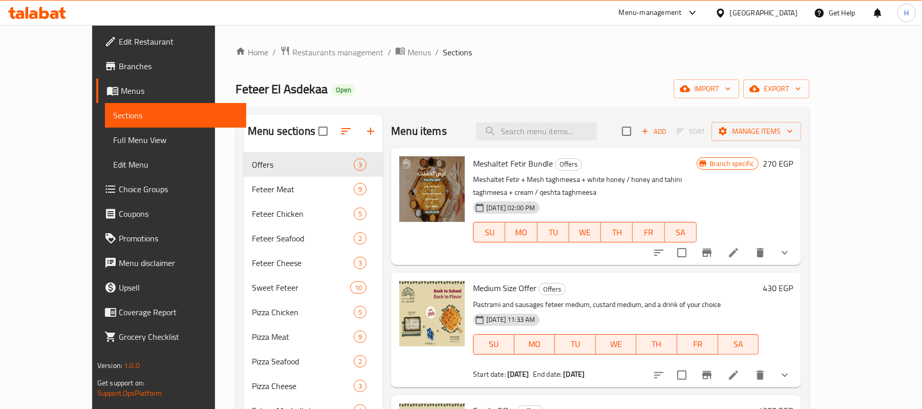
click at [119, 72] on span "Branches" at bounding box center [178, 66] width 119 height 12
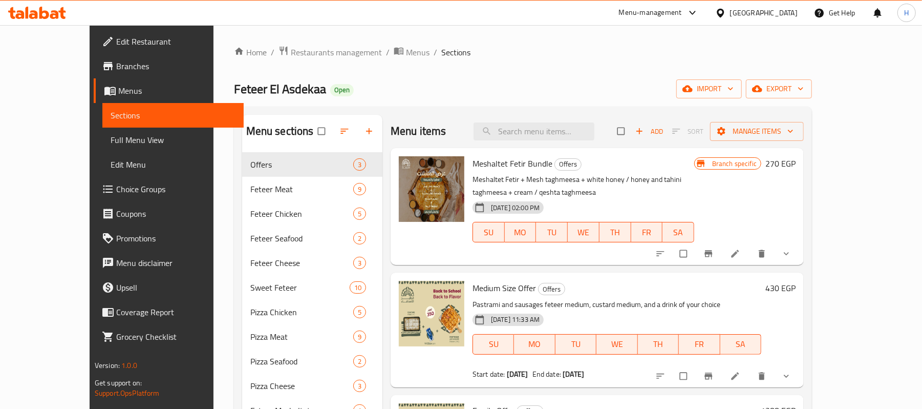
click at [116, 64] on span "Branches" at bounding box center [175, 66] width 119 height 12
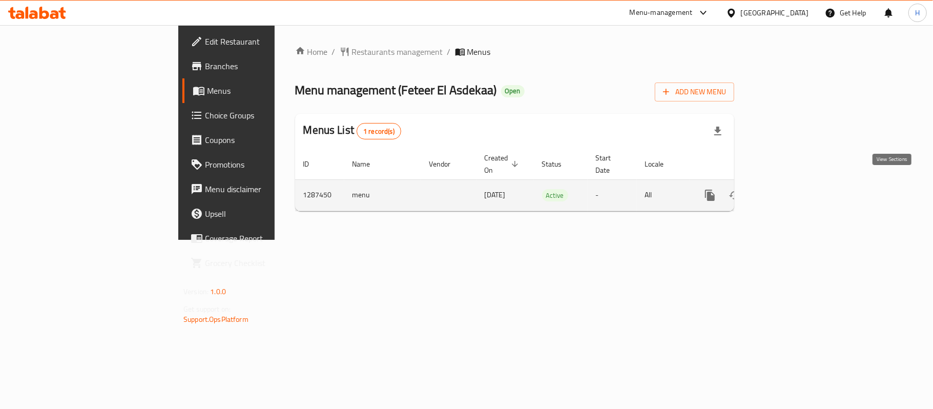
click at [796, 183] on link "enhanced table" at bounding box center [783, 195] width 25 height 25
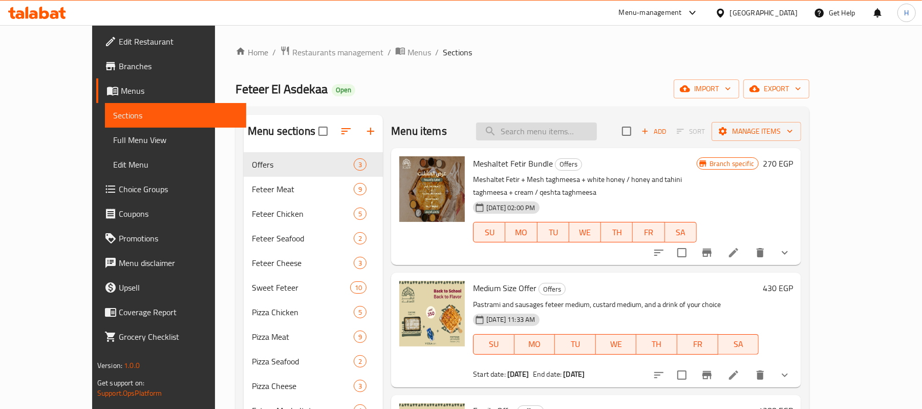
click at [597, 130] on input "search" at bounding box center [536, 131] width 121 height 18
paste input "Meshaltet Fetir Bundle"
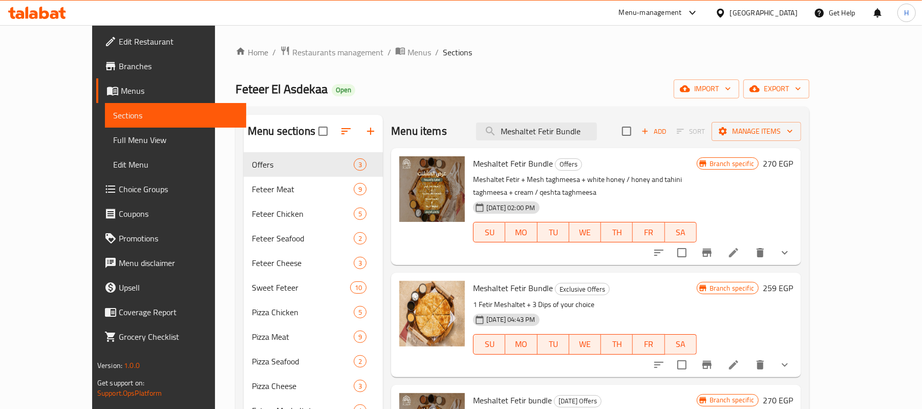
type input "Meshaltet Fetir Bundle"
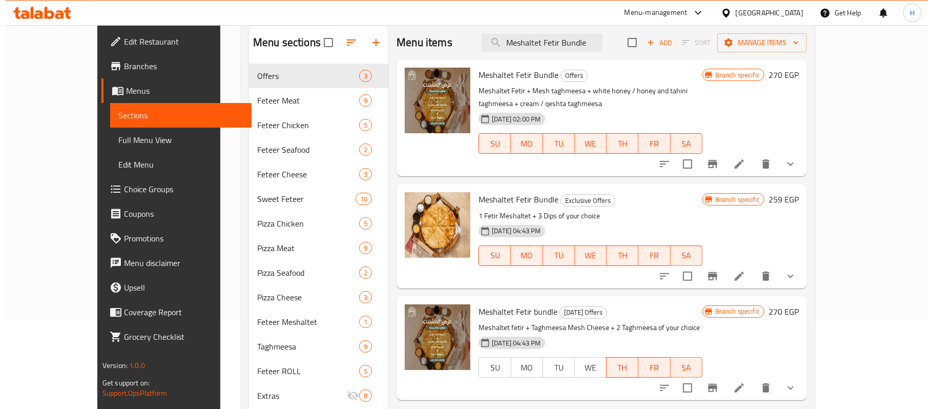
scroll to position [68, 0]
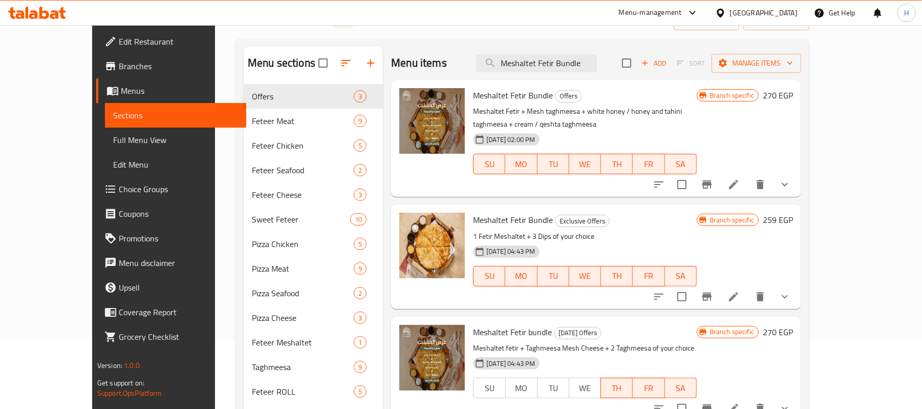
click at [712, 180] on icon "Branch-specific-item" at bounding box center [707, 184] width 9 height 8
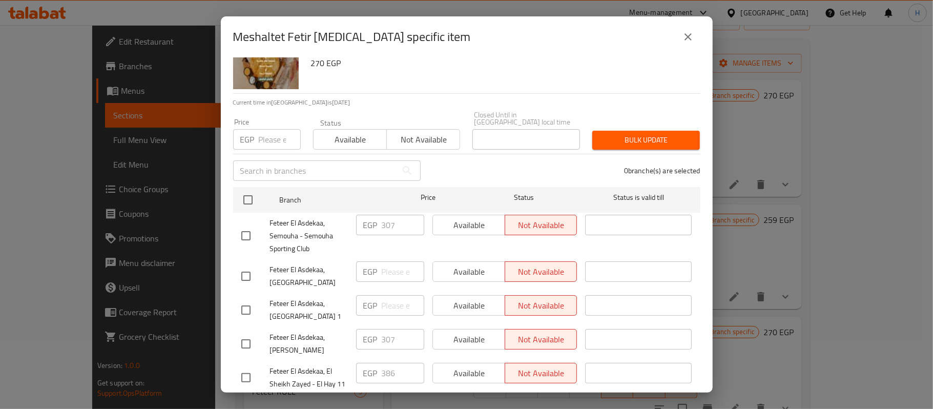
scroll to position [59, 0]
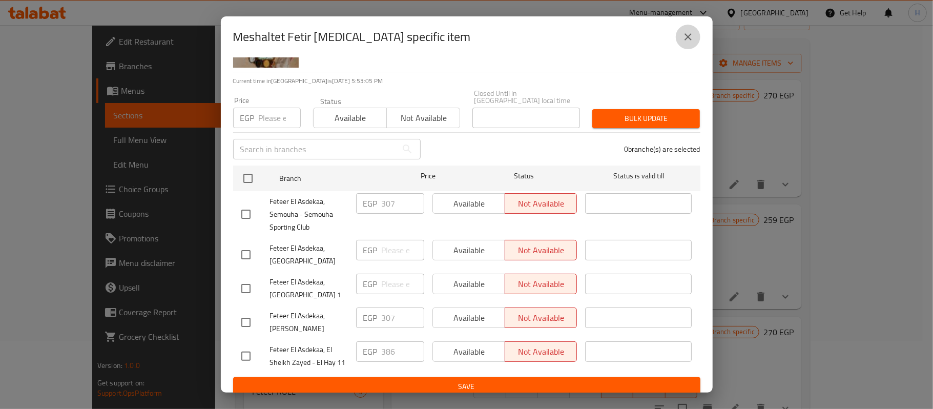
click at [688, 26] on button "close" at bounding box center [688, 37] width 25 height 25
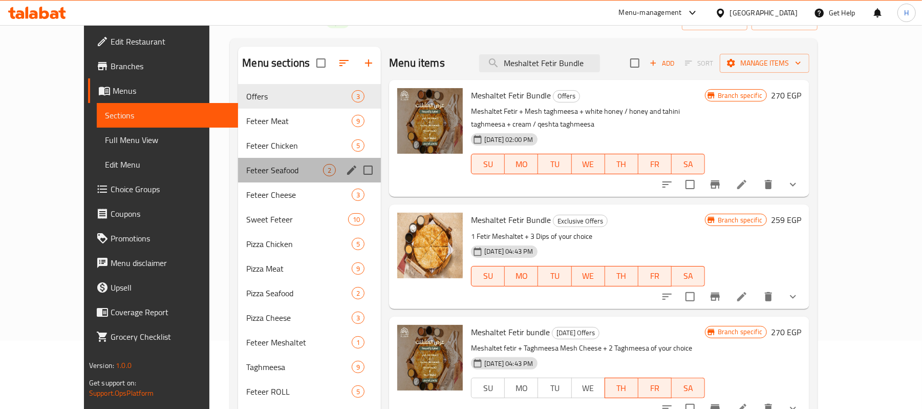
click at [246, 165] on span "Feteer Seafood" at bounding box center [284, 170] width 77 height 12
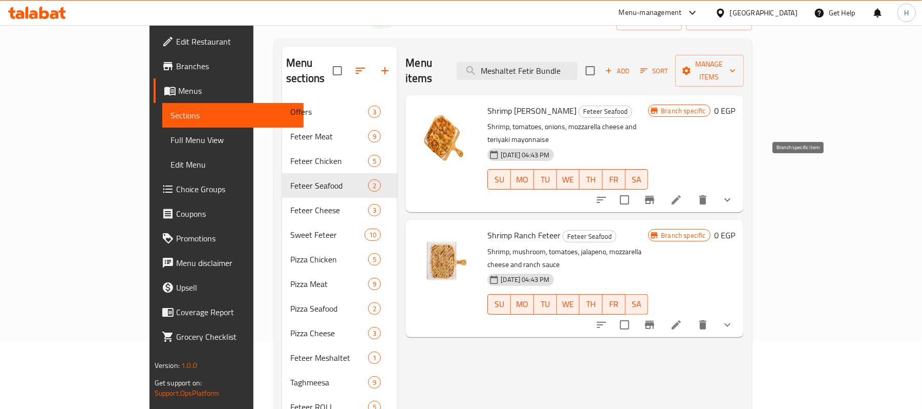
click at [656, 194] on icon "Branch-specific-item" at bounding box center [650, 200] width 12 height 12
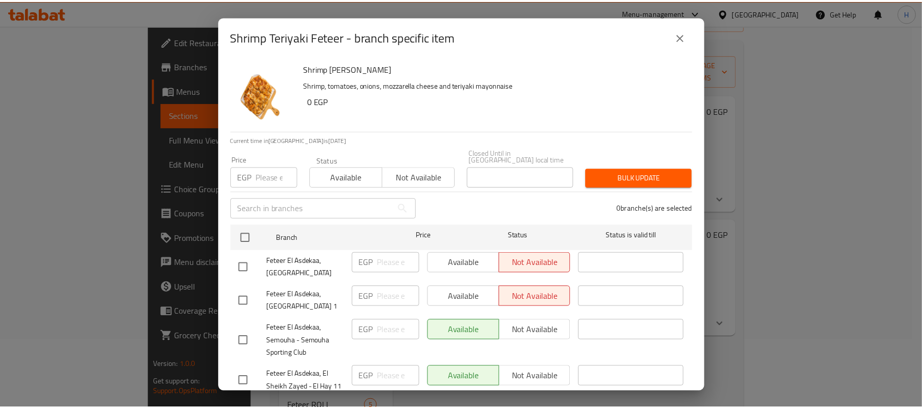
scroll to position [59, 0]
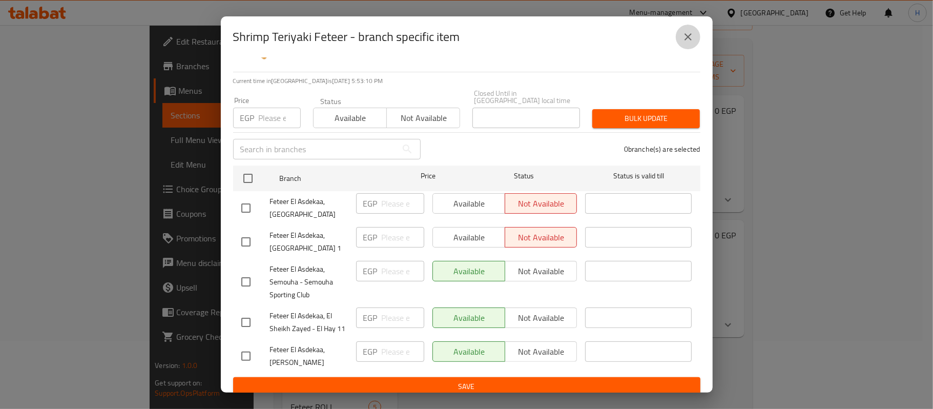
click at [684, 34] on icon "close" at bounding box center [687, 36] width 7 height 7
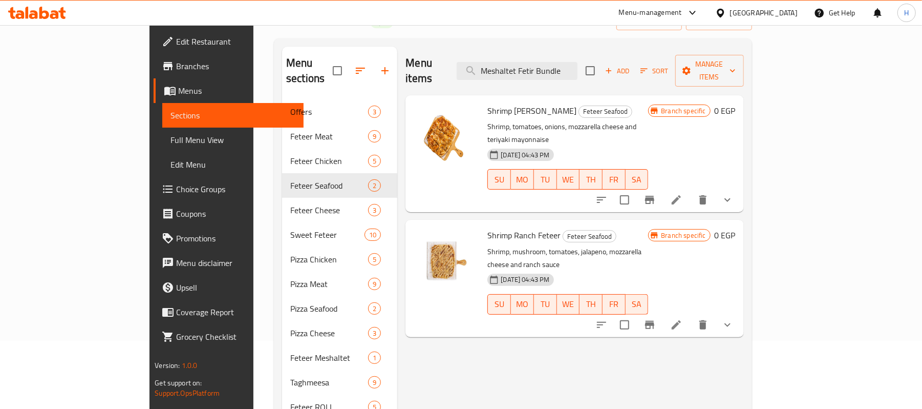
click at [641, 74] on div "Menu items Meshaltet Fetir Bundle Add Sort Manage items" at bounding box center [575, 71] width 338 height 49
click at [578, 62] on input "Meshaltet Fetir Bundle" at bounding box center [517, 71] width 121 height 18
